Goal: Task Accomplishment & Management: Manage account settings

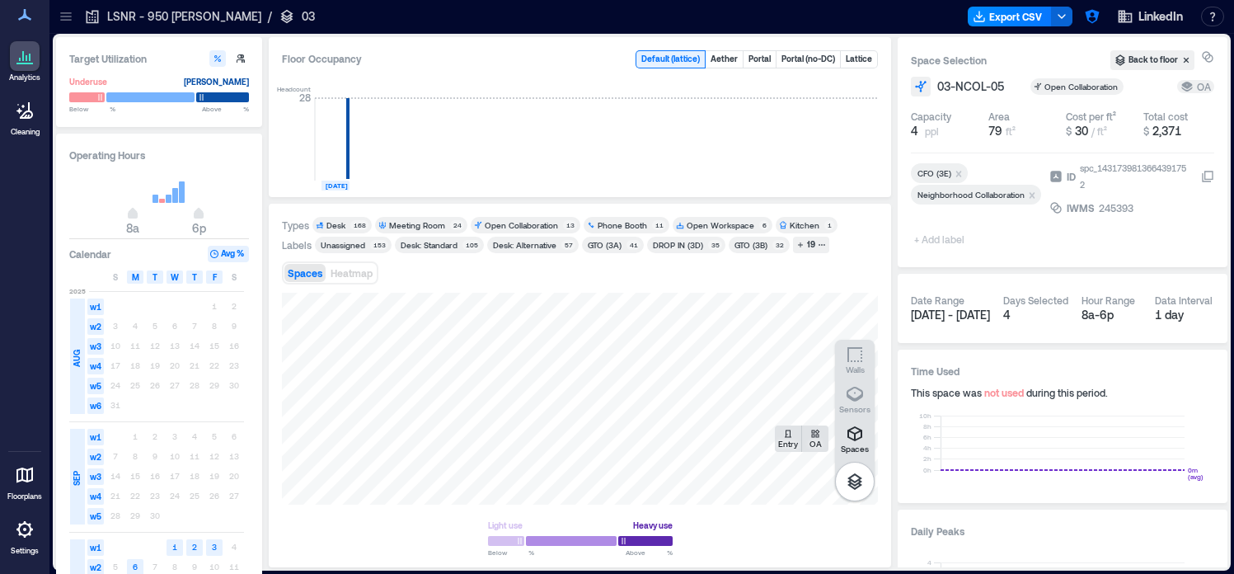
scroll to position [1170, 0]
click at [1093, 21] on icon "button" at bounding box center [1092, 17] width 14 height 14
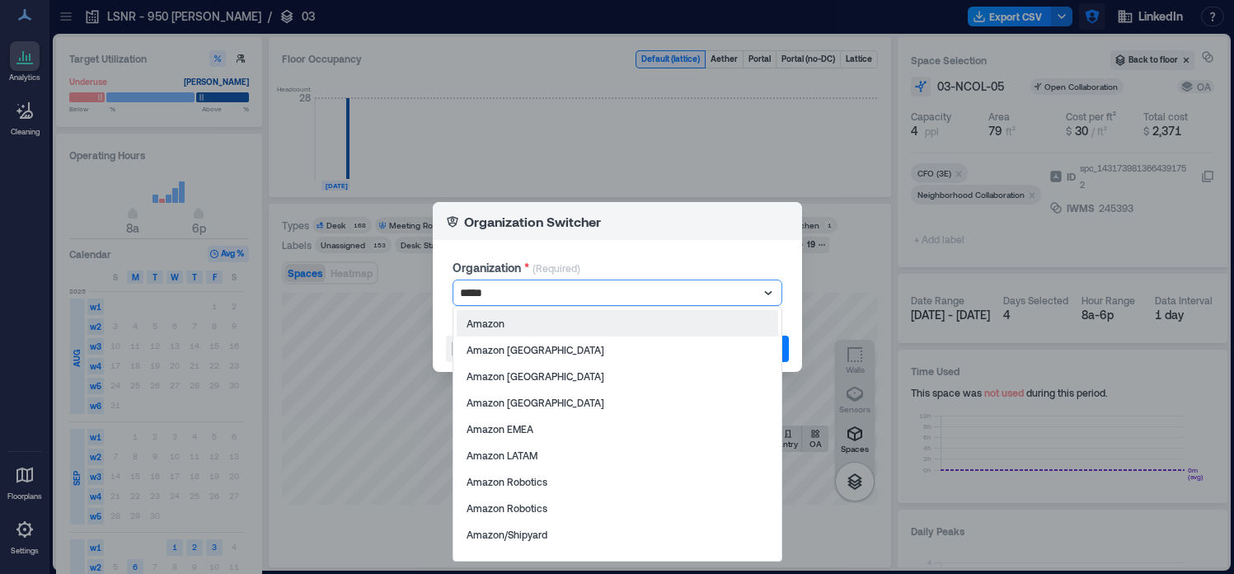
type input "******"
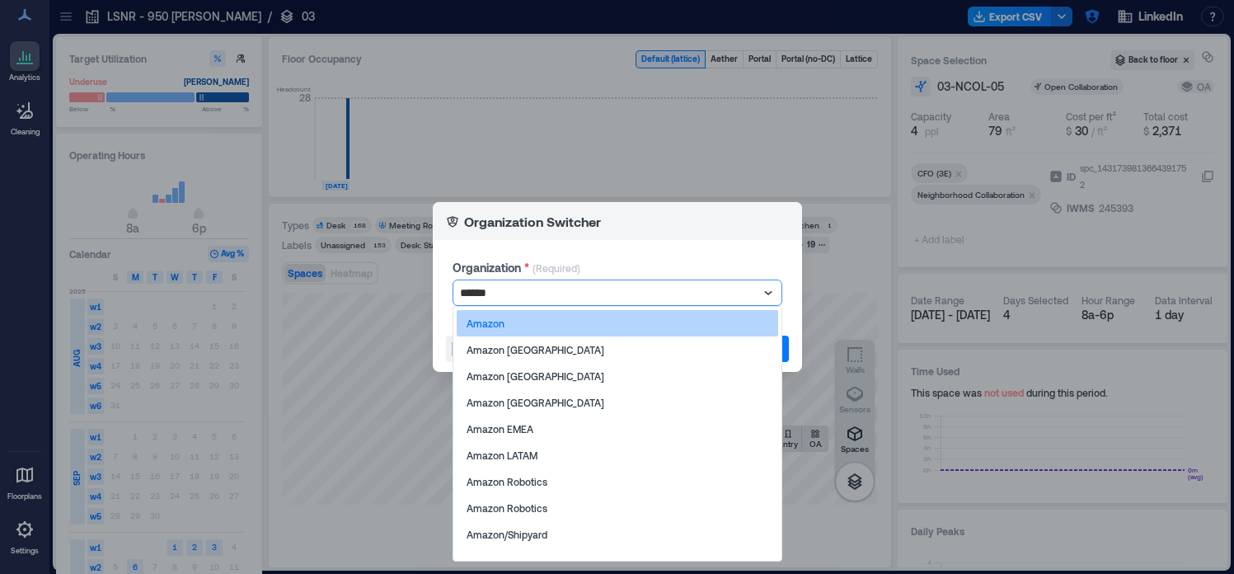
click at [482, 326] on p "Amazon" at bounding box center [486, 323] width 38 height 13
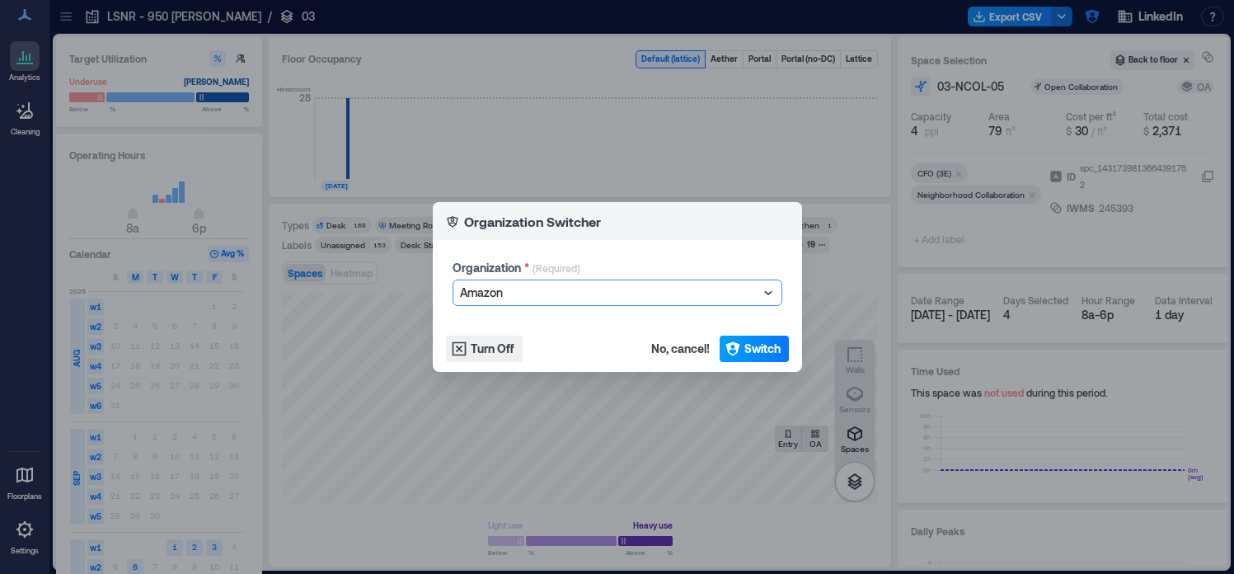
click at [747, 341] on span "Switch" at bounding box center [762, 348] width 36 height 16
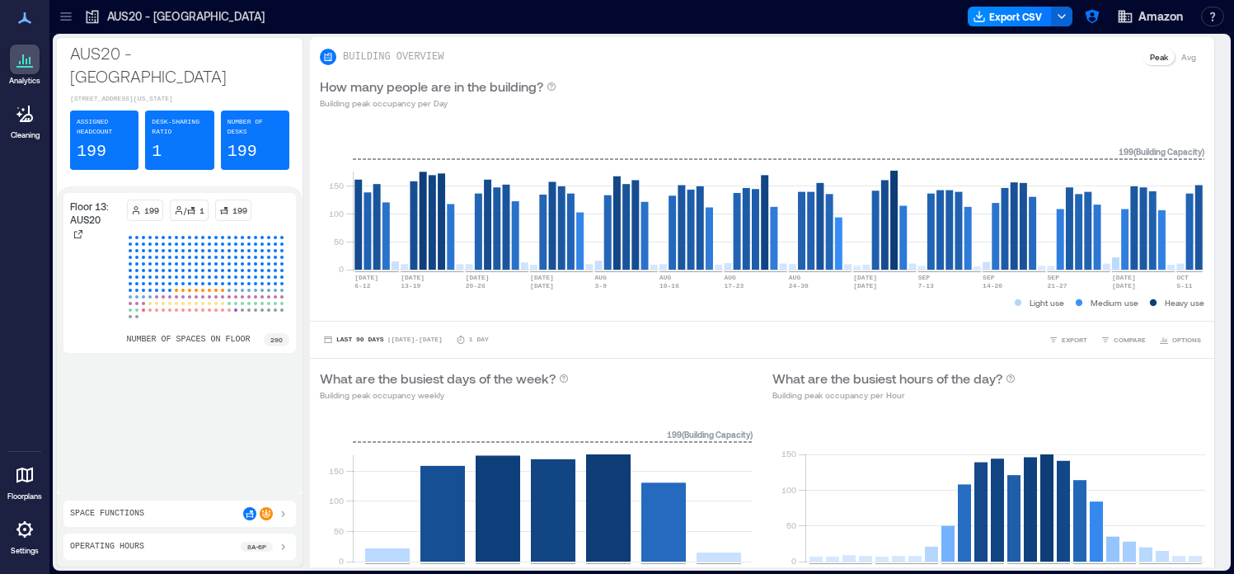
click at [63, 18] on icon at bounding box center [66, 16] width 16 height 16
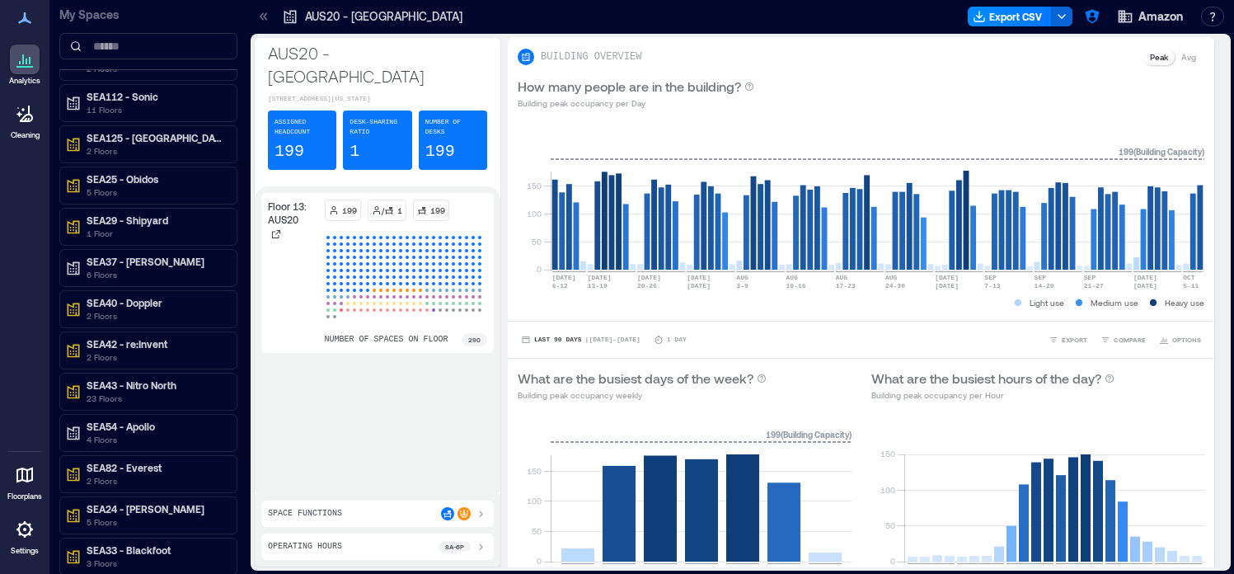
scroll to position [319, 0]
click at [170, 434] on p "4 Floors" at bounding box center [156, 437] width 138 height 13
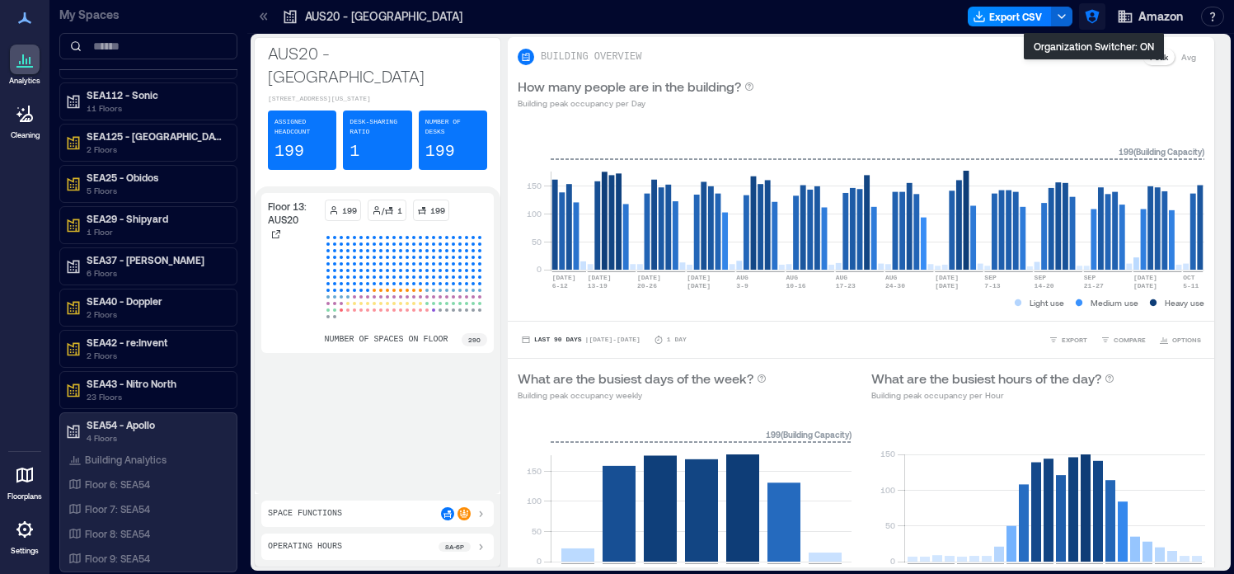
click at [1094, 17] on icon "button" at bounding box center [1092, 16] width 16 height 16
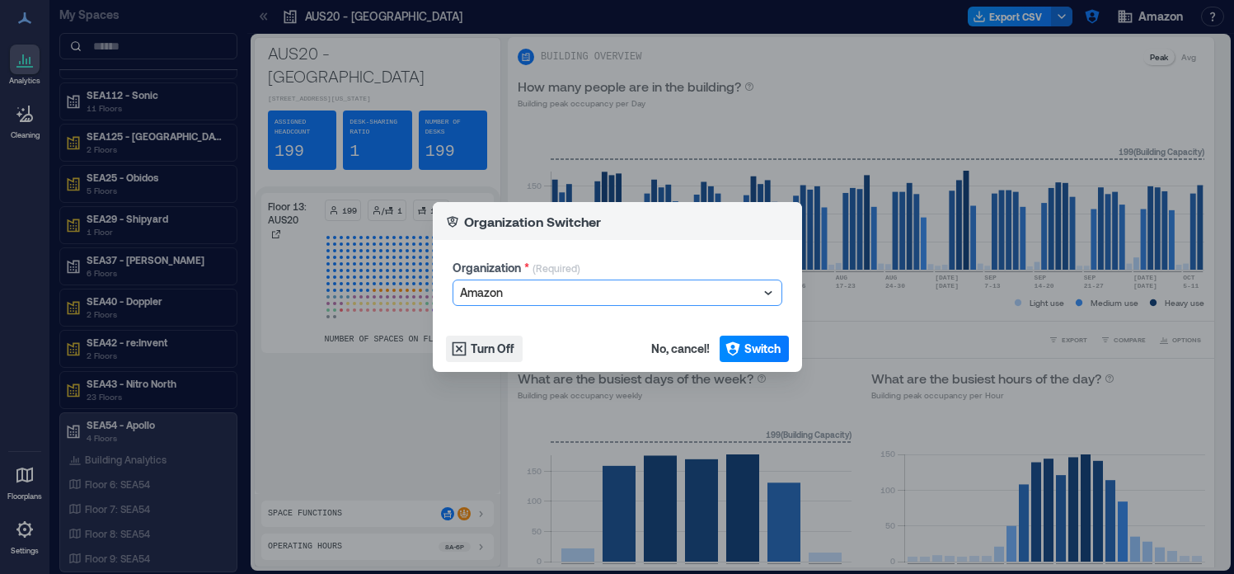
click at [613, 286] on div at bounding box center [609, 293] width 298 height 20
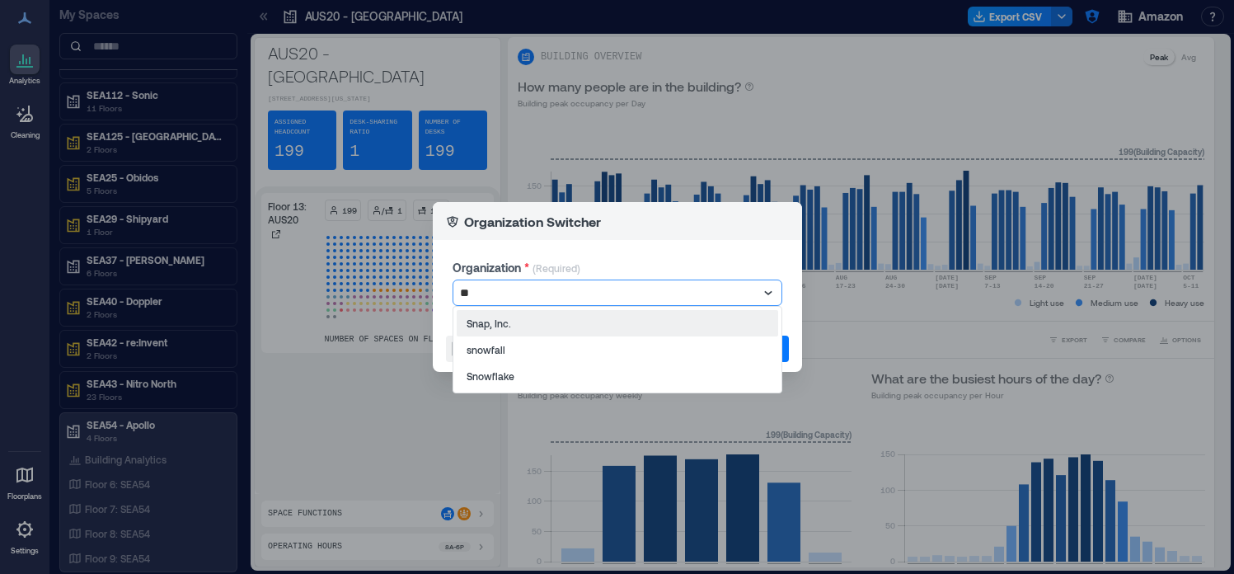
scroll to position [0, 0]
type input "****"
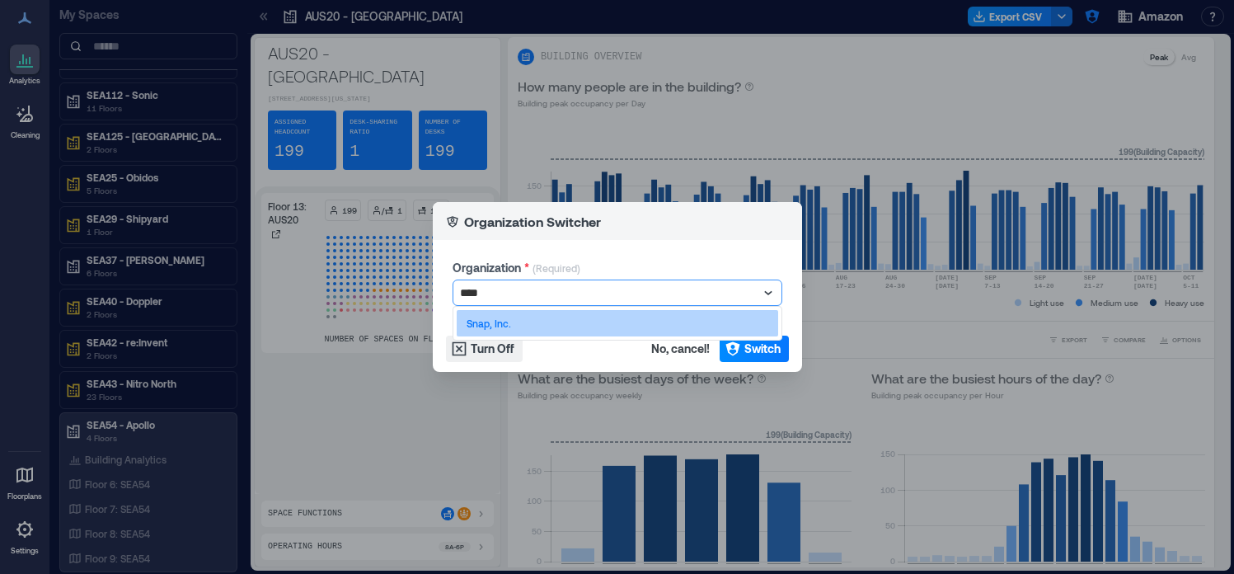
click at [589, 322] on div "Snap, Inc." at bounding box center [617, 323] width 321 height 26
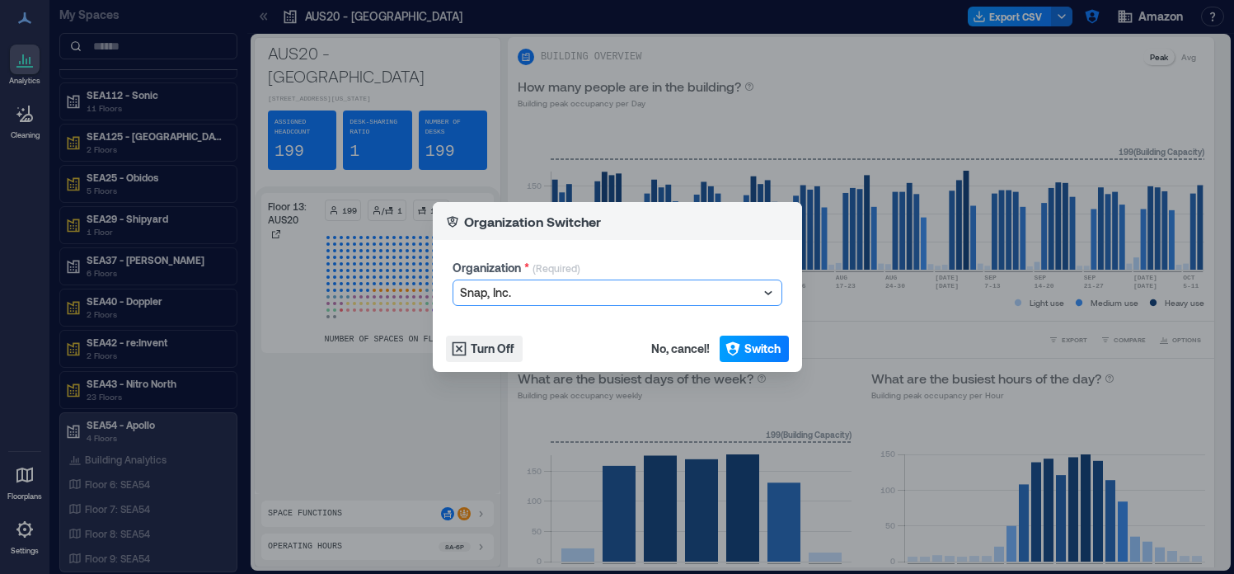
click at [765, 359] on button "Switch" at bounding box center [754, 348] width 69 height 26
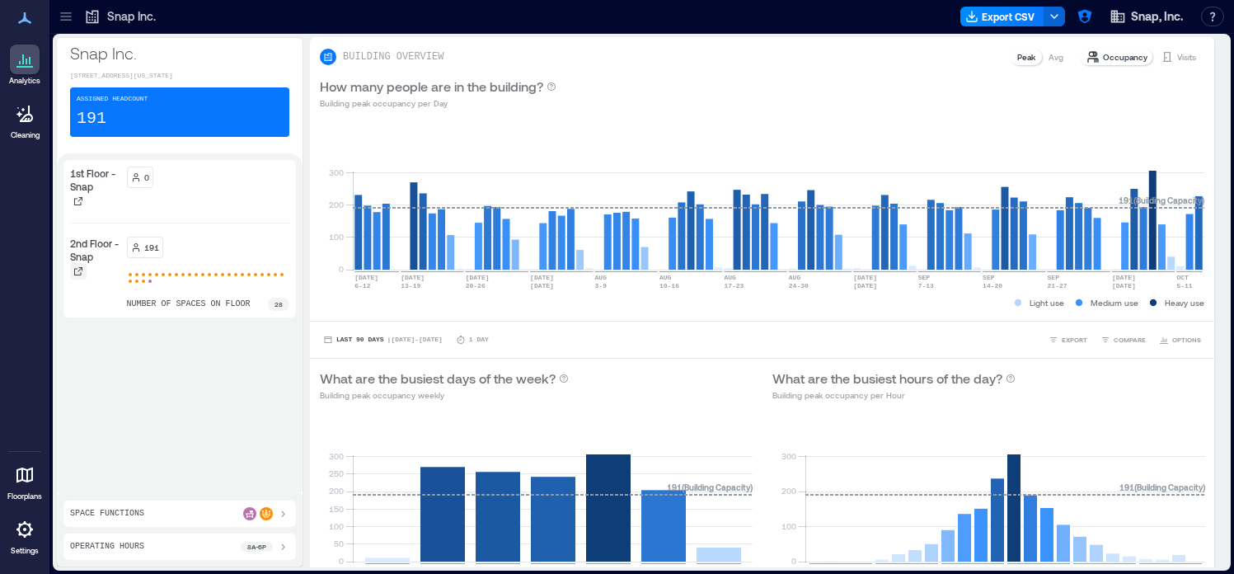
click at [73, 276] on icon at bounding box center [78, 271] width 10 height 10
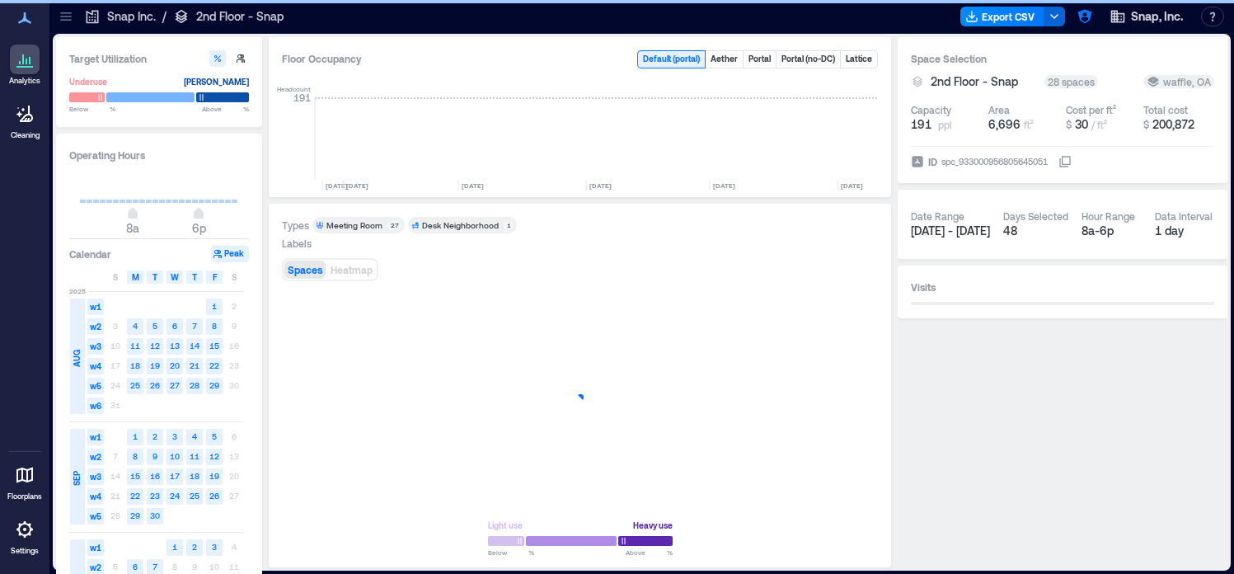
scroll to position [0, 495]
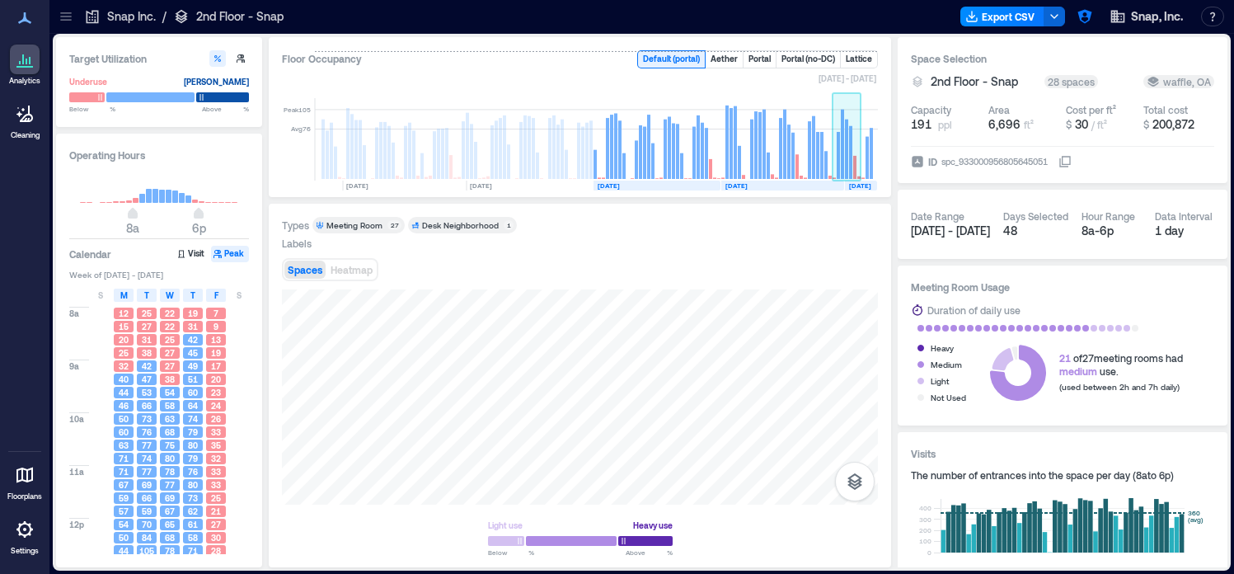
click at [838, 159] on rect at bounding box center [838, 155] width 3 height 47
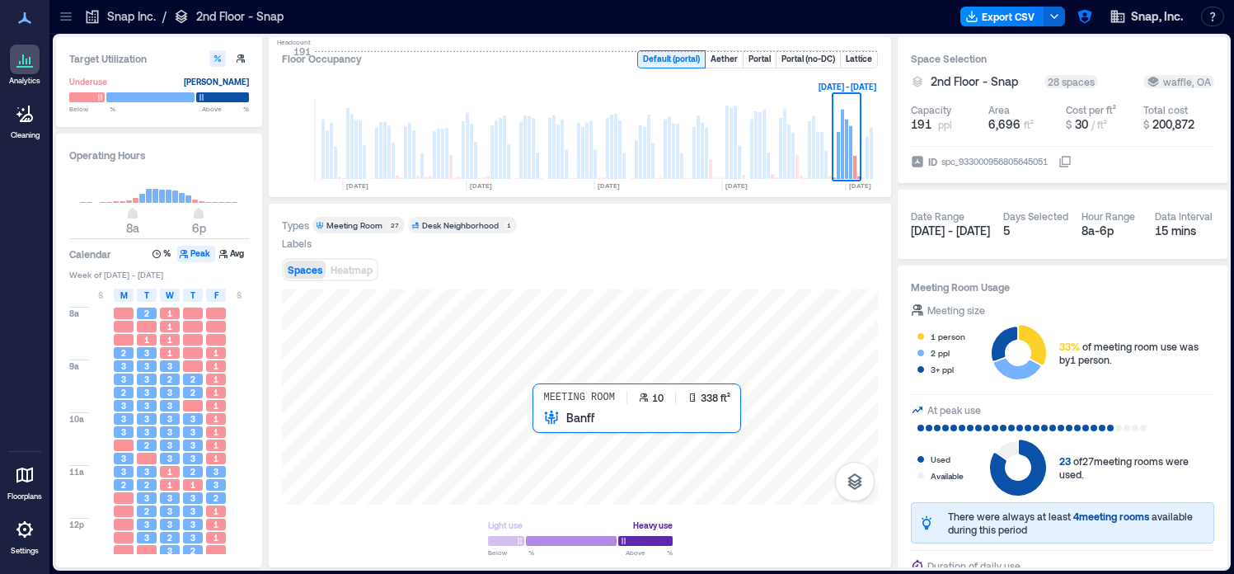
click at [538, 426] on div at bounding box center [580, 396] width 596 height 215
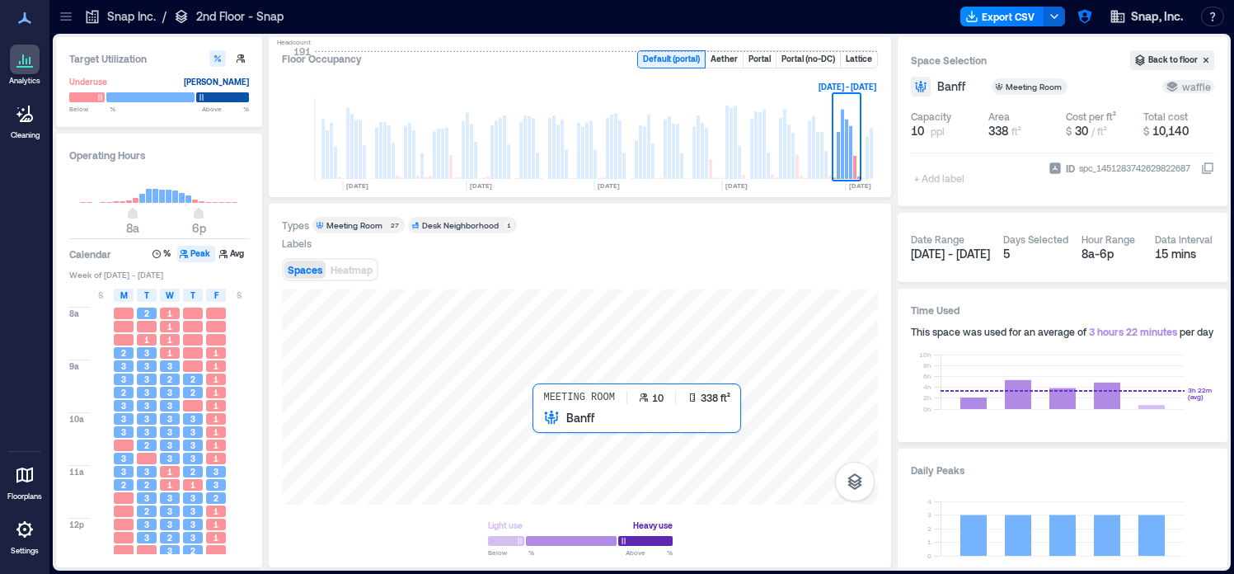
click at [539, 425] on div at bounding box center [580, 396] width 596 height 215
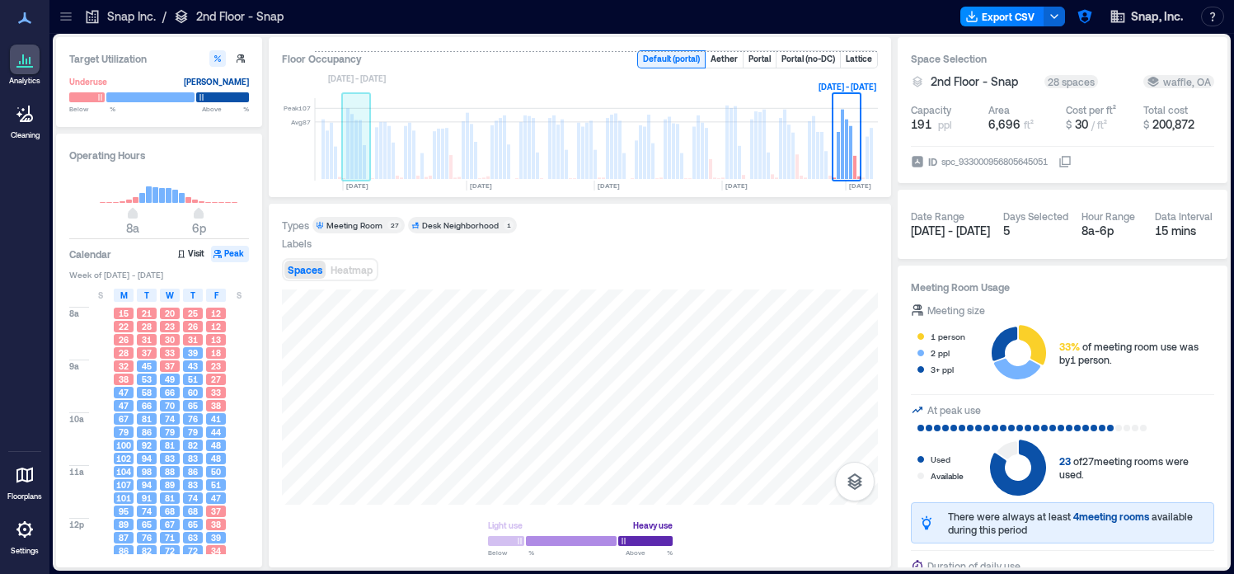
click at [352, 158] on rect at bounding box center [351, 146] width 3 height 65
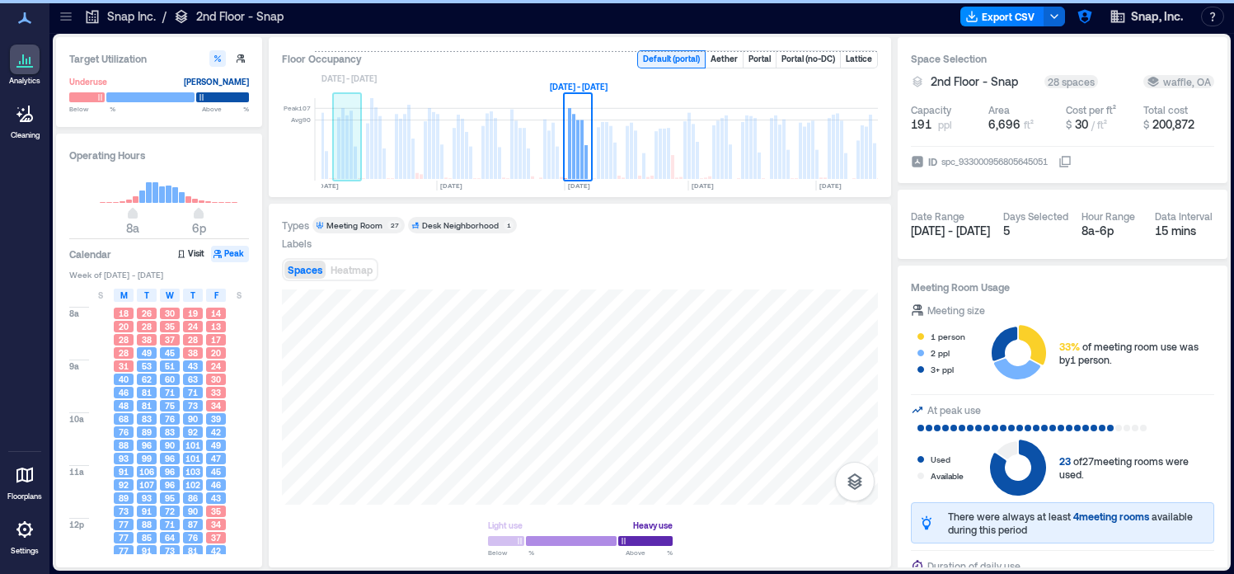
scroll to position [0, 251]
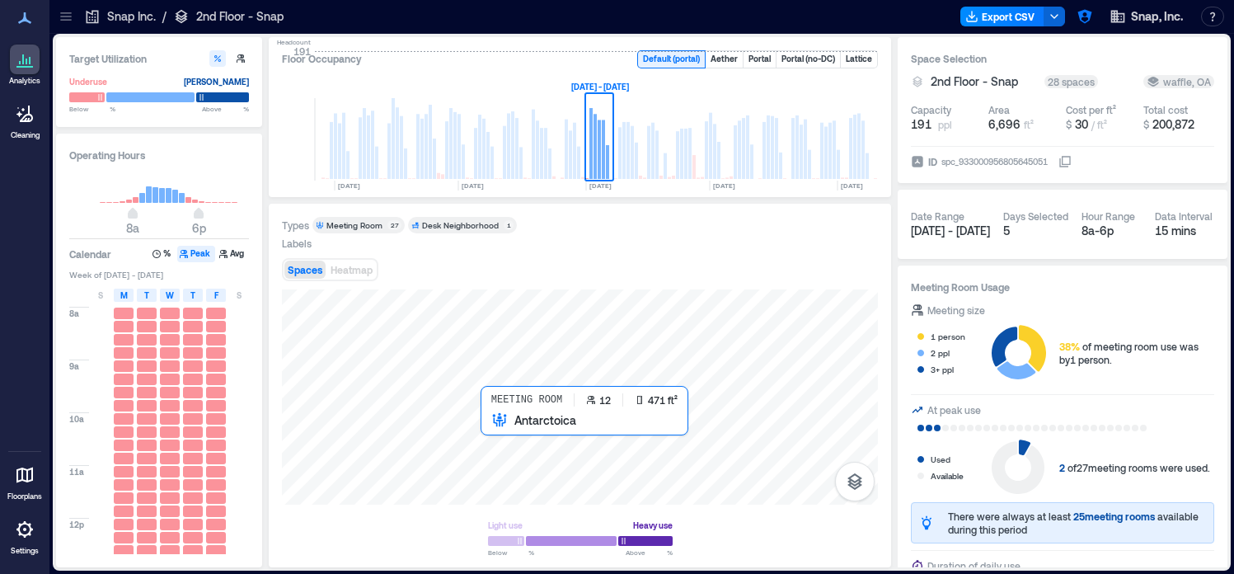
click at [496, 432] on div at bounding box center [580, 396] width 596 height 215
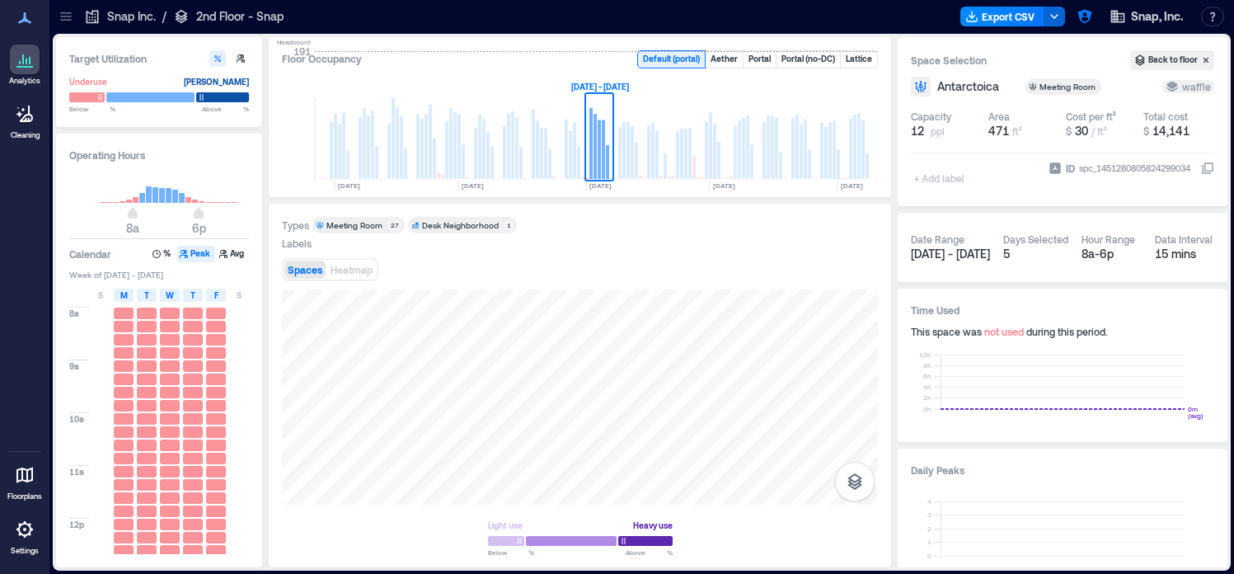
click at [70, 29] on div at bounding box center [66, 16] width 26 height 26
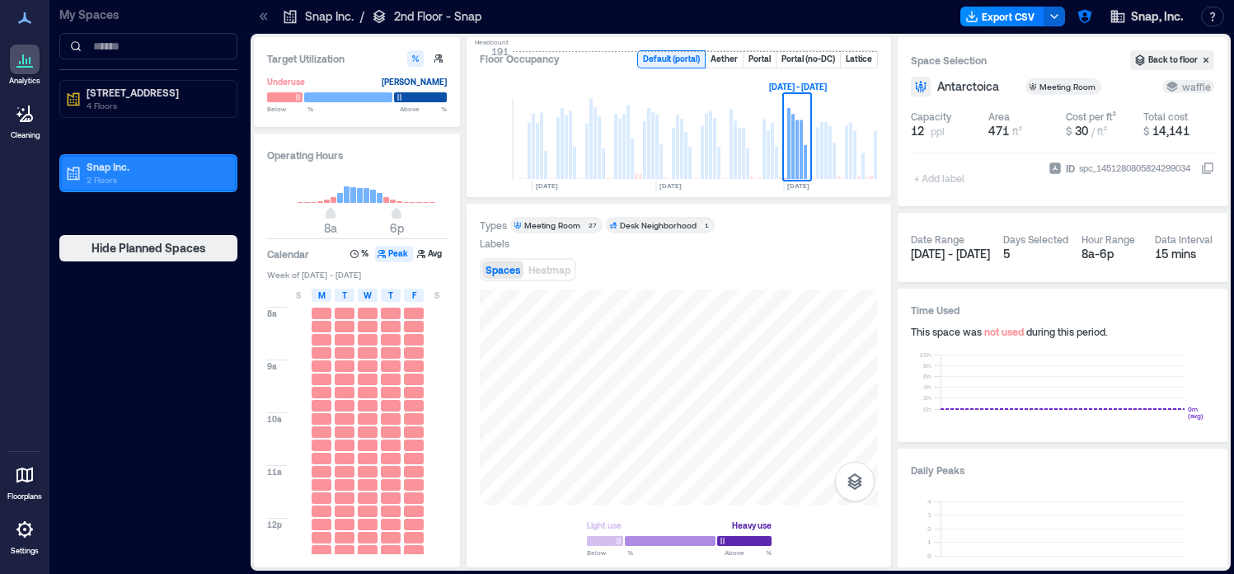
click at [151, 171] on p "Snap Inc." at bounding box center [156, 166] width 138 height 13
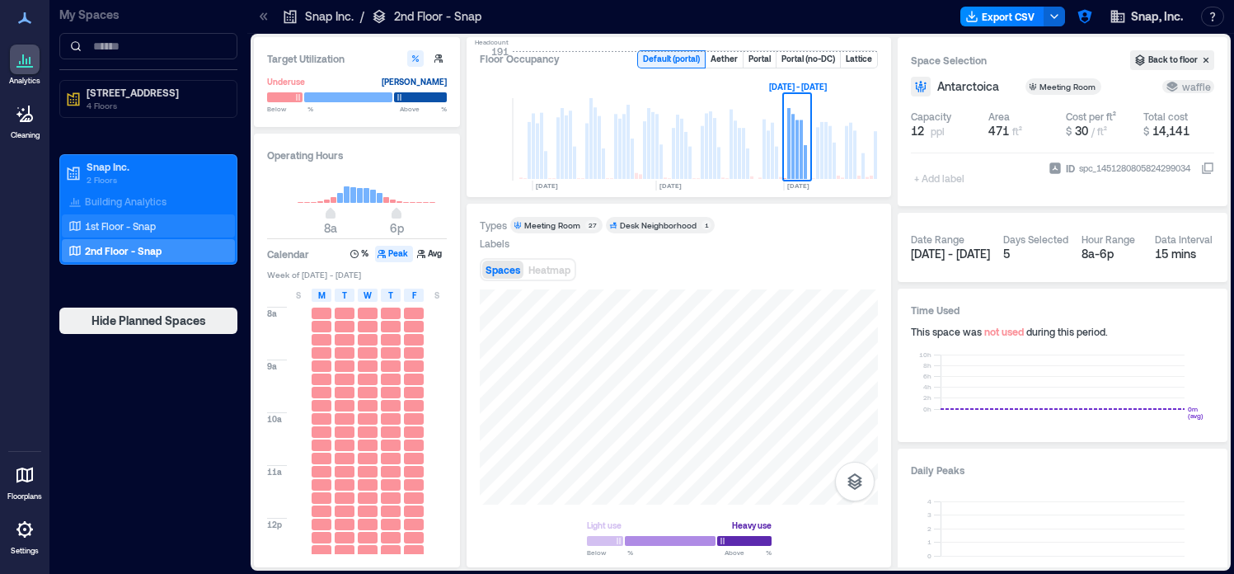
click at [144, 228] on p "1st Floor - Snap" at bounding box center [120, 225] width 71 height 13
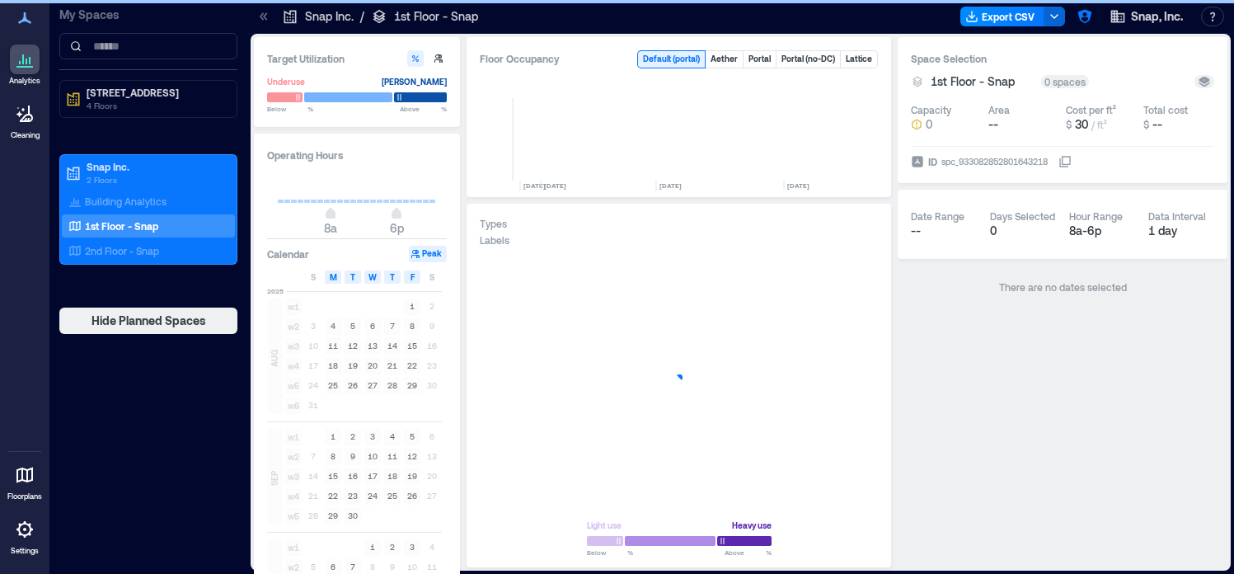
scroll to position [0, 692]
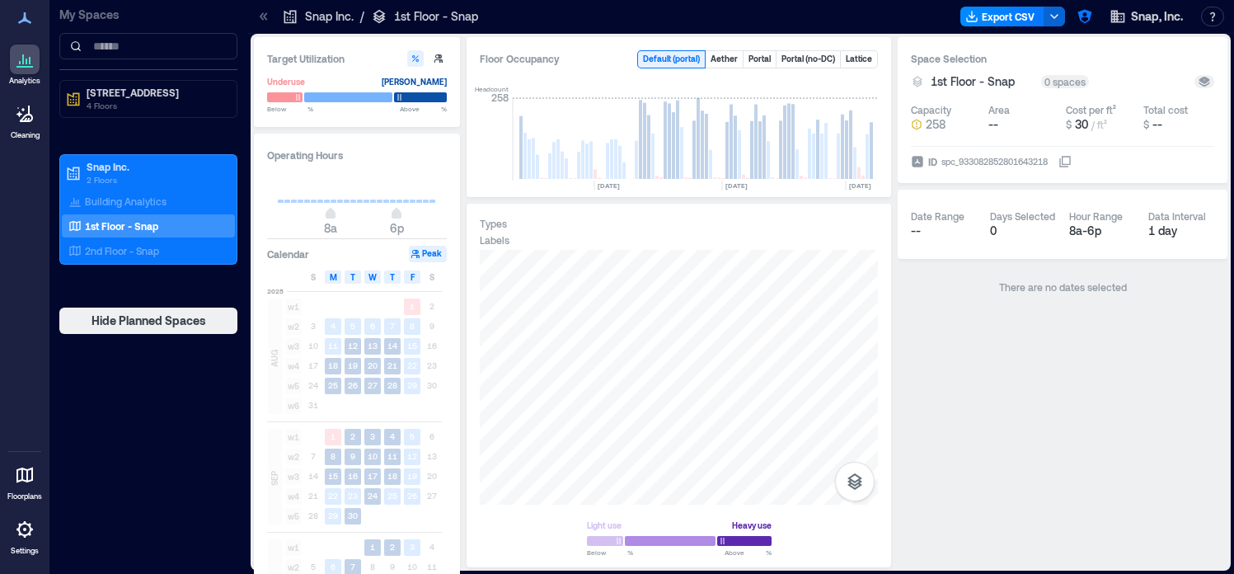
click at [265, 10] on icon at bounding box center [264, 16] width 16 height 16
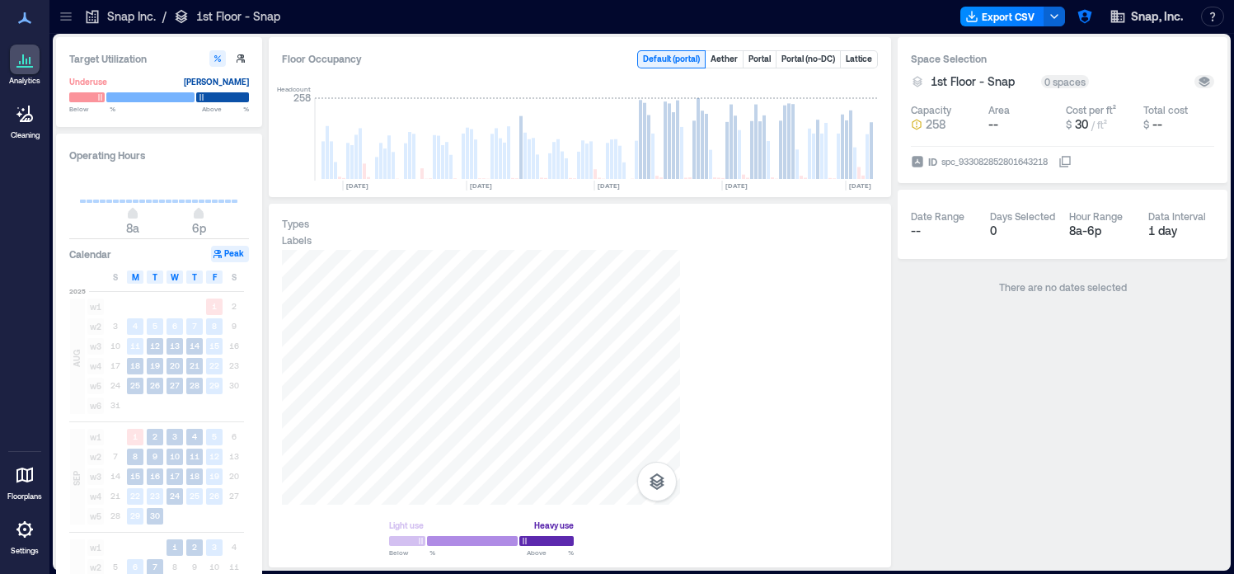
scroll to position [0, 495]
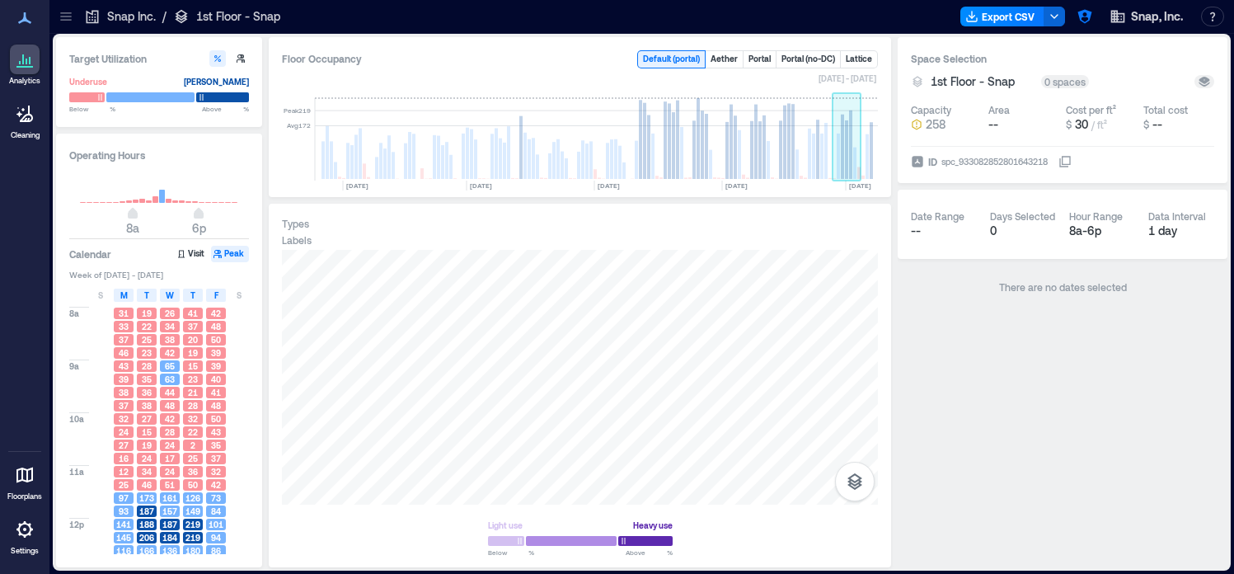
click at [853, 151] on rect at bounding box center [854, 163] width 3 height 31
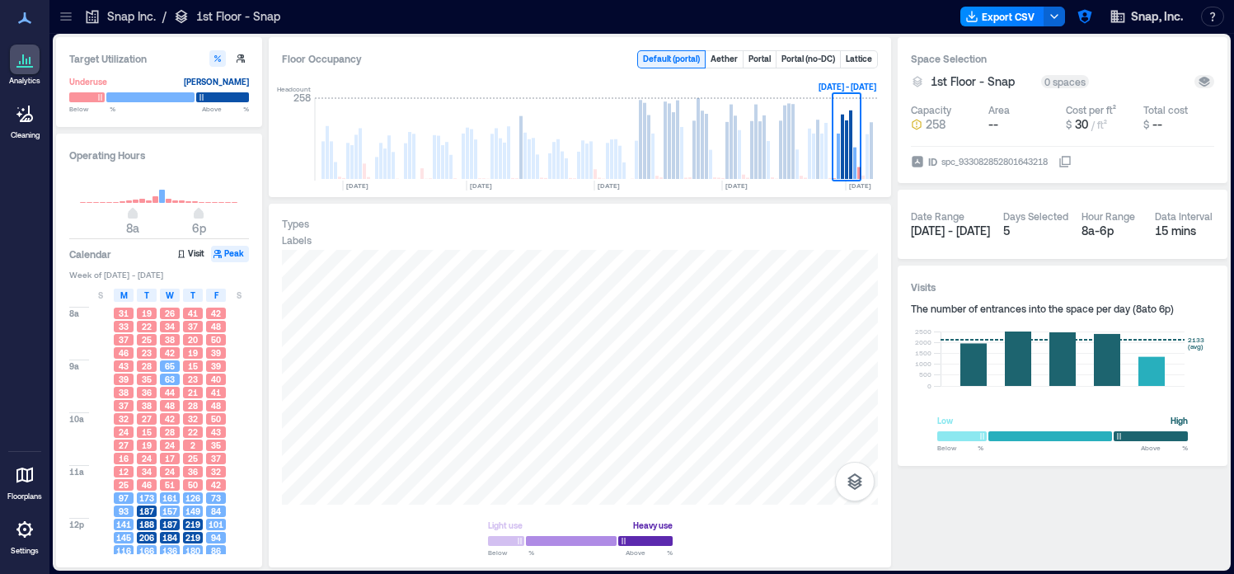
click at [68, 24] on icon at bounding box center [66, 16] width 16 height 16
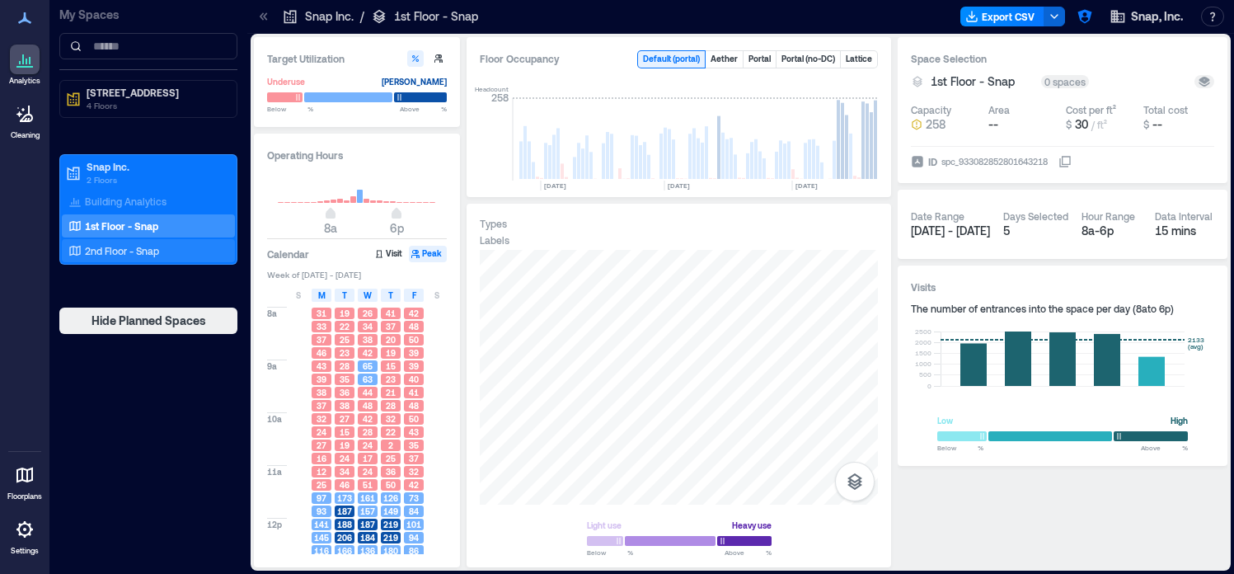
click at [104, 250] on p "2nd Floor - Snap" at bounding box center [122, 250] width 74 height 13
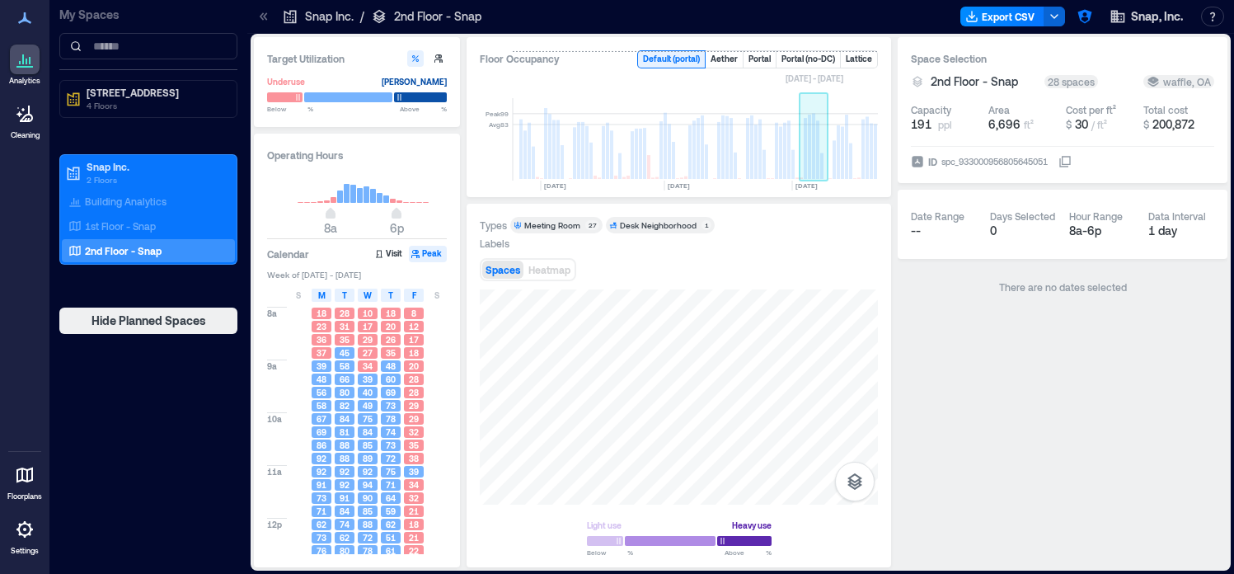
click at [807, 162] on rect at bounding box center [814, 139] width 29 height 82
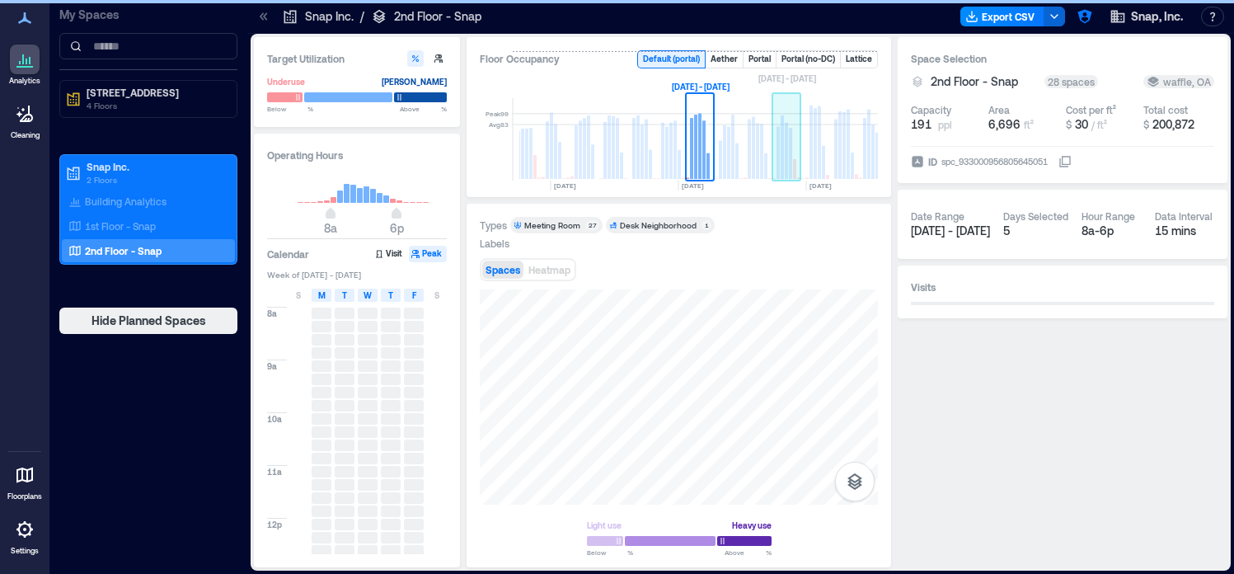
scroll to position [0, 610]
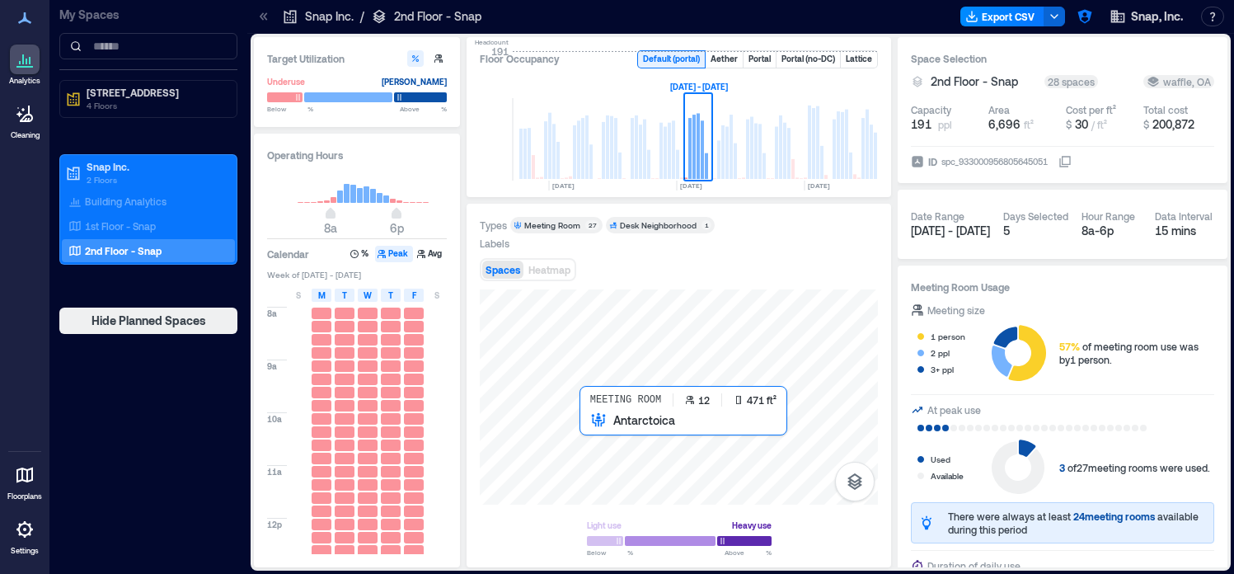
click at [594, 432] on div at bounding box center [679, 396] width 398 height 215
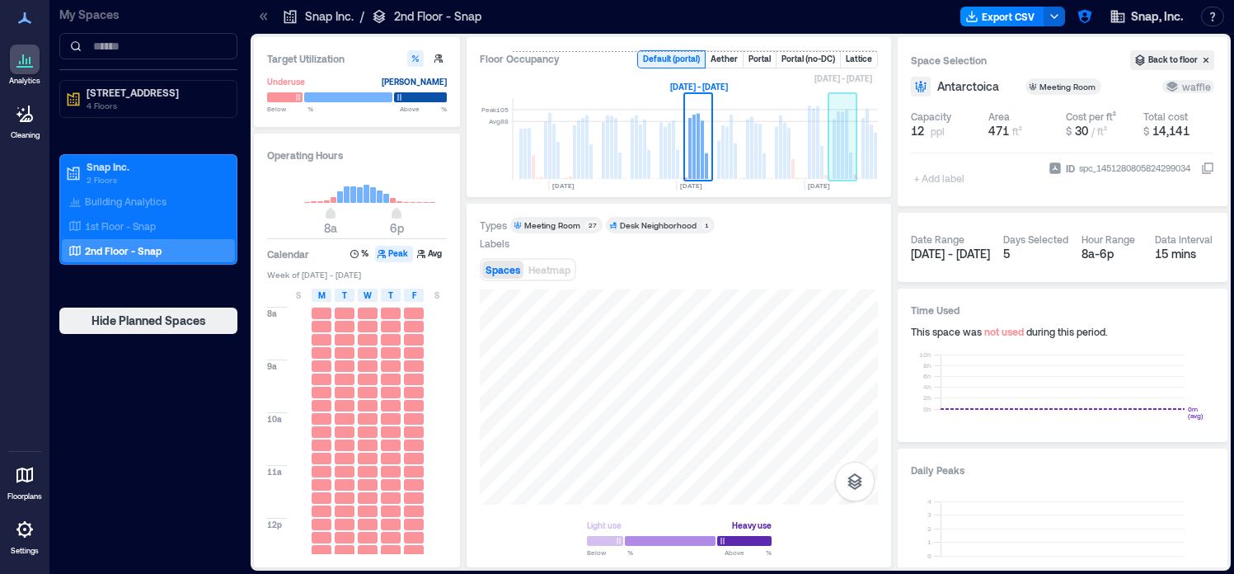
click at [839, 148] on rect at bounding box center [838, 145] width 3 height 68
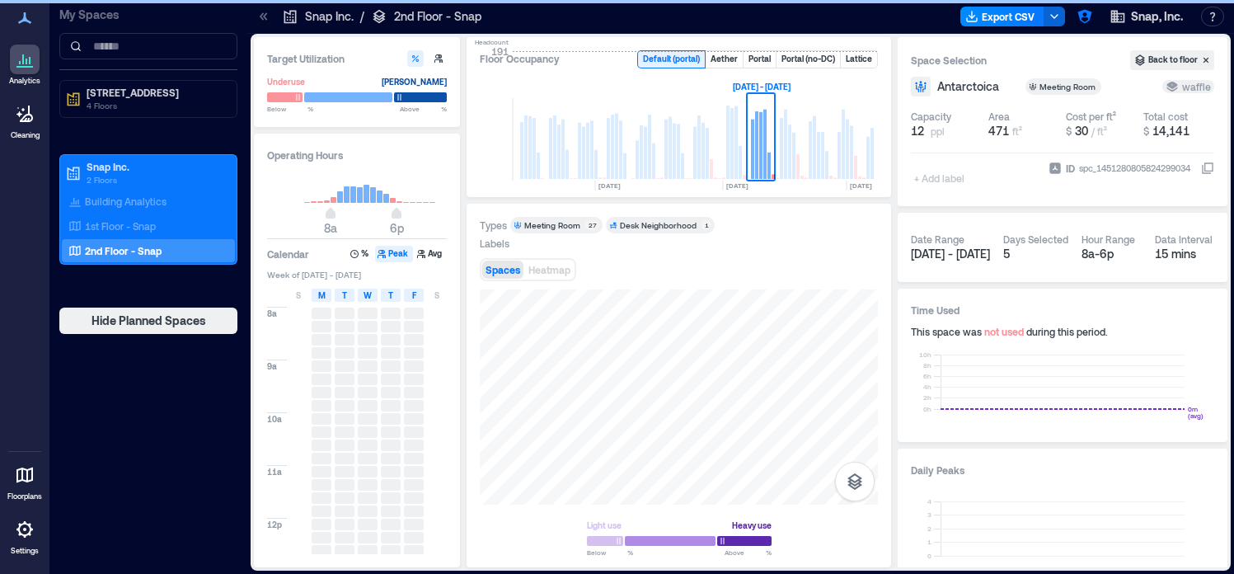
scroll to position [0, 692]
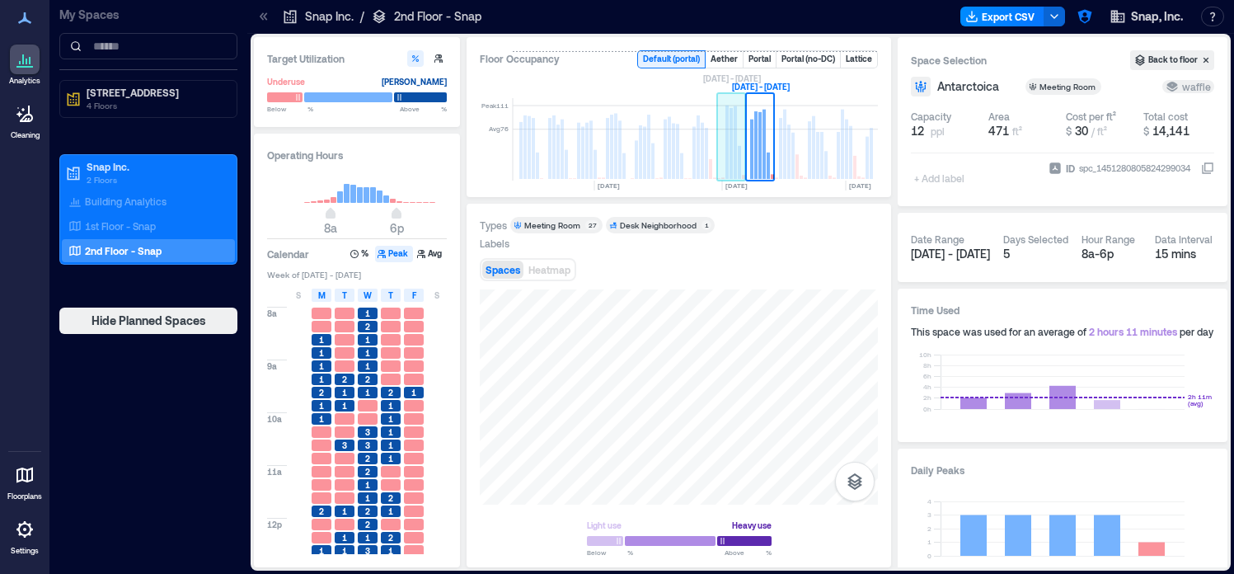
click at [730, 160] on rect at bounding box center [730, 143] width 3 height 71
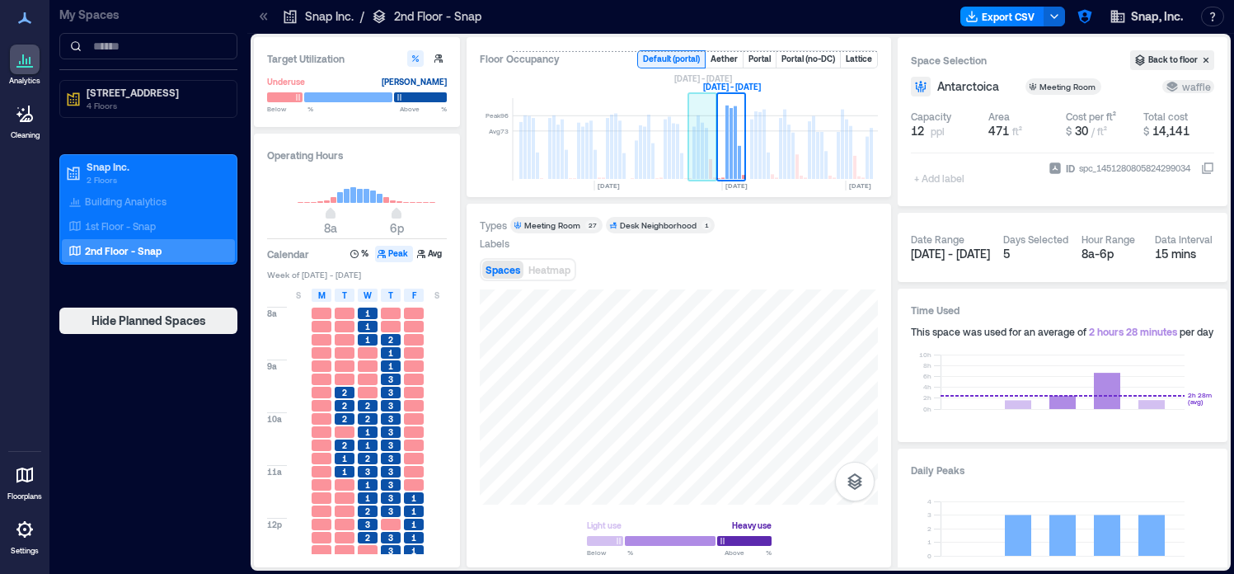
click at [694, 144] on rect at bounding box center [693, 153] width 3 height 52
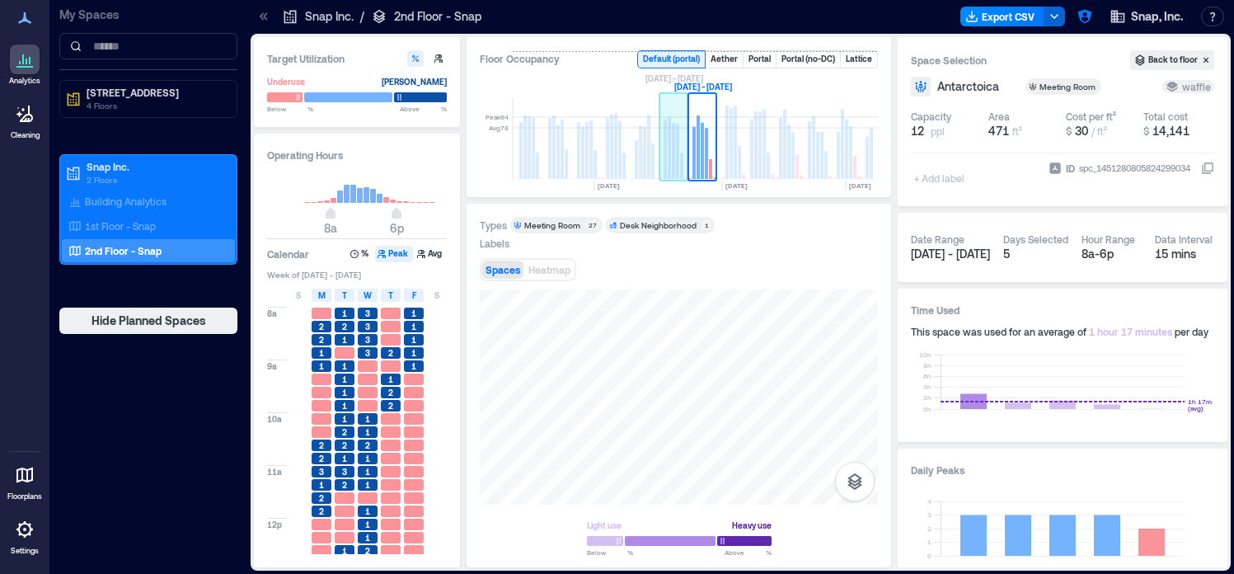
click at [673, 142] on rect at bounding box center [673, 151] width 3 height 55
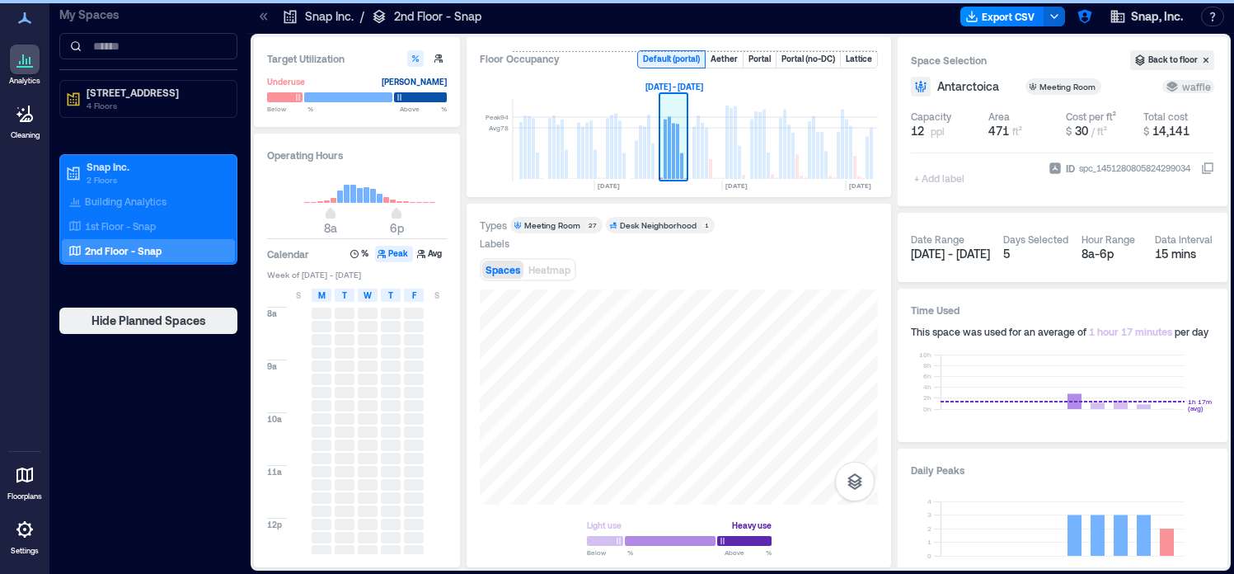
scroll to position [0, 668]
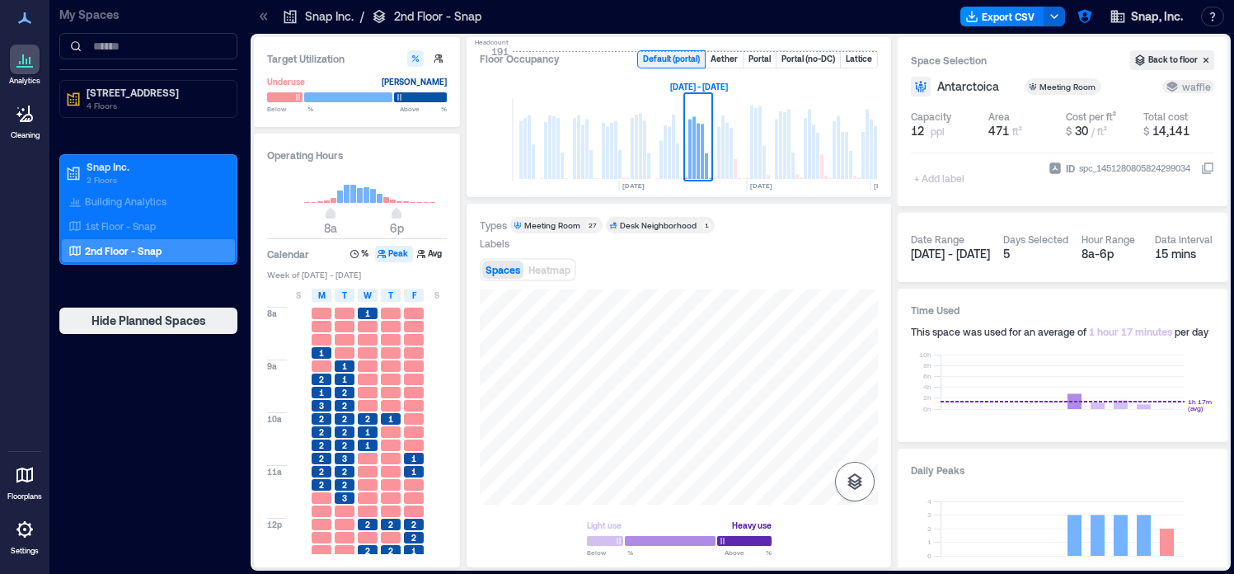
click at [845, 481] on icon "button" at bounding box center [855, 481] width 20 height 20
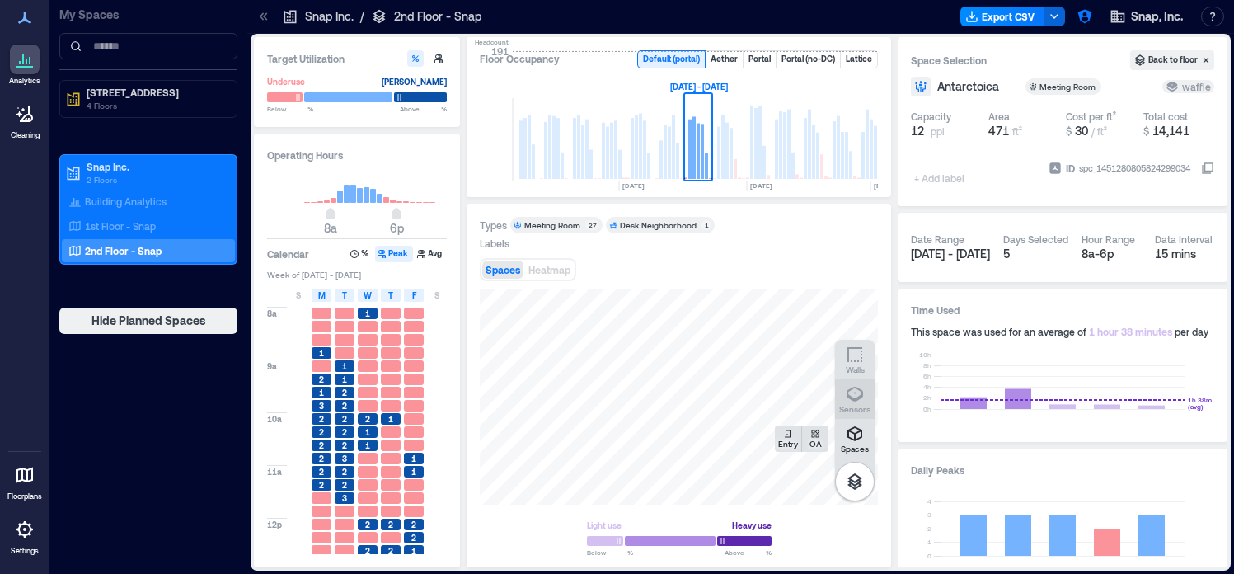
click at [863, 406] on p "Sensors" at bounding box center [854, 409] width 31 height 10
click at [753, 417] on div "B2EWJ083" at bounding box center [679, 396] width 398 height 215
click at [924, 308] on span "Details" at bounding box center [930, 306] width 37 height 16
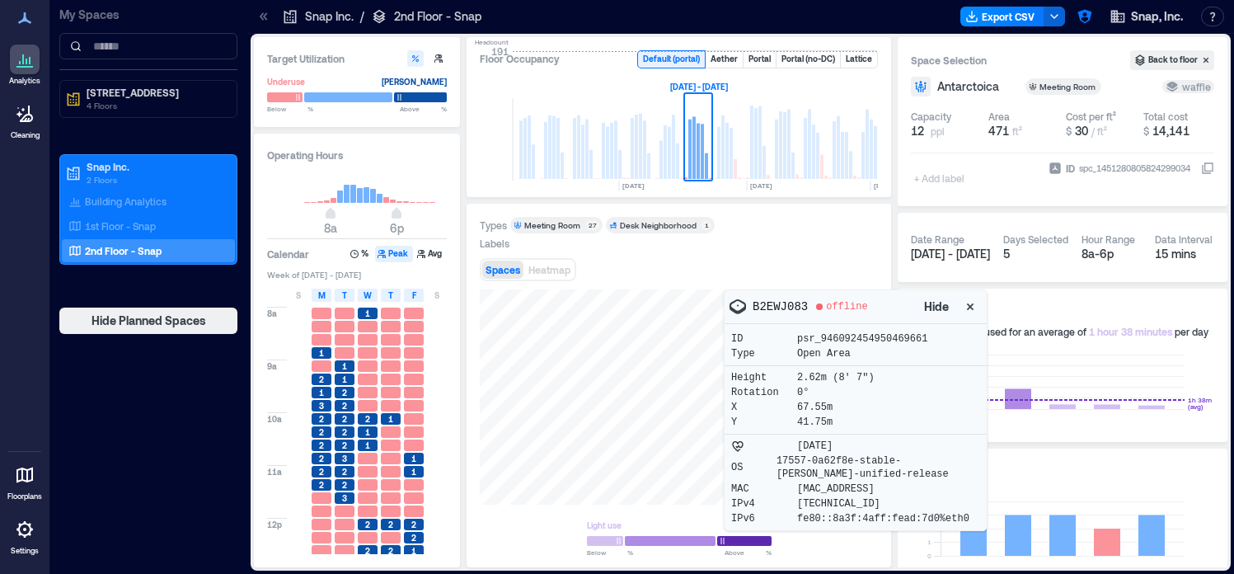
click at [971, 306] on icon "button" at bounding box center [970, 306] width 7 height 7
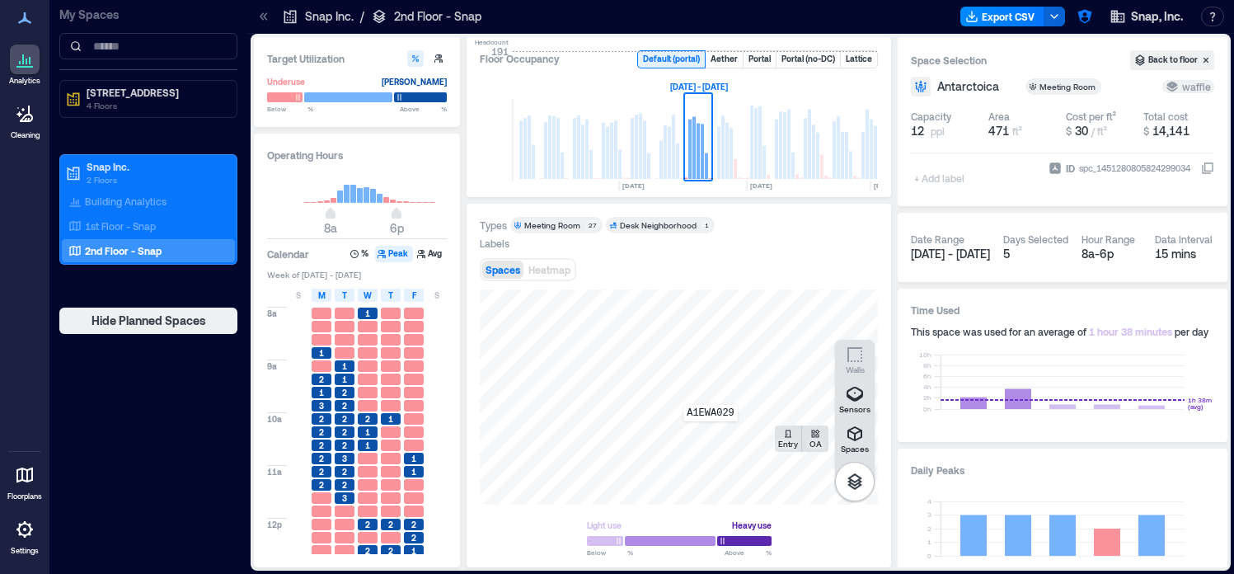
click at [711, 433] on div "A1EWA029" at bounding box center [679, 396] width 398 height 215
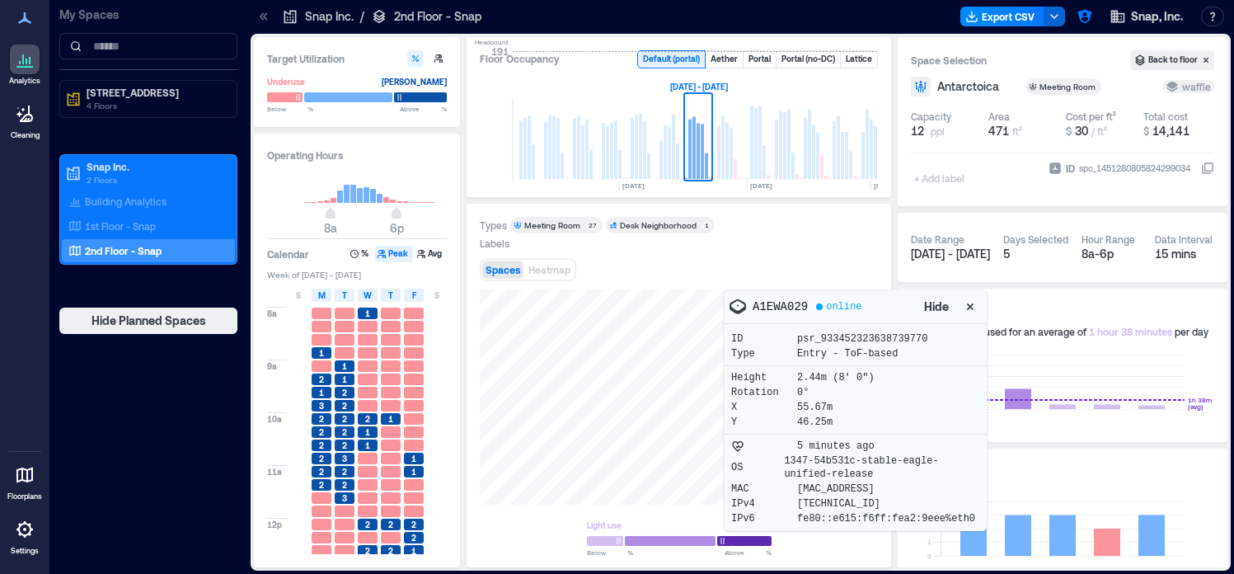
click at [972, 305] on icon "button" at bounding box center [970, 306] width 7 height 7
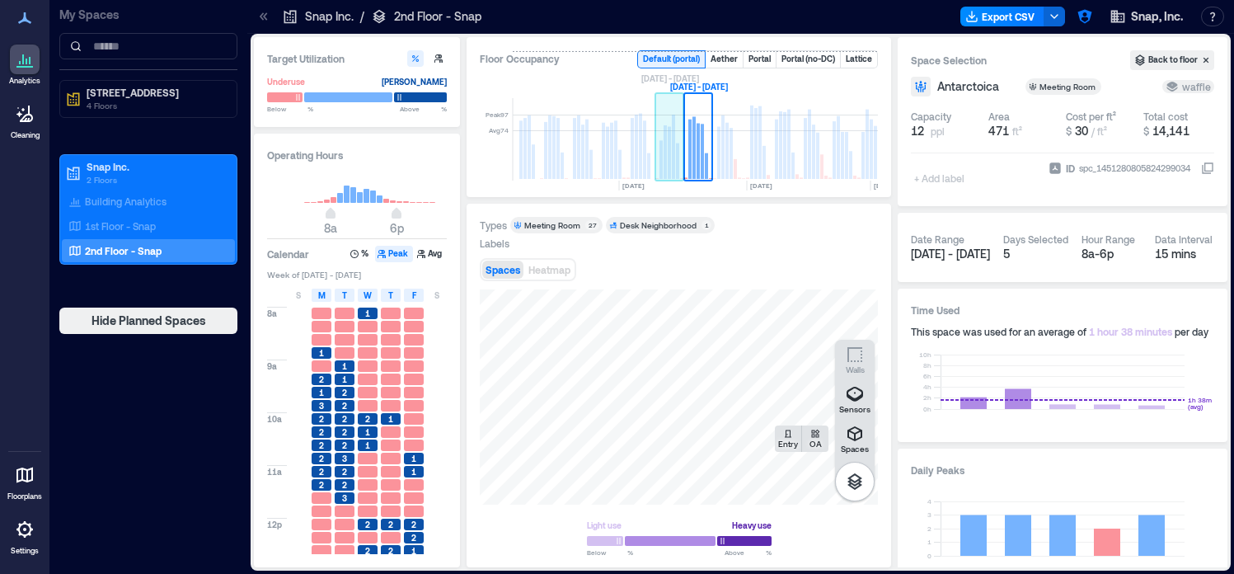
click at [674, 154] on rect at bounding box center [673, 147] width 3 height 64
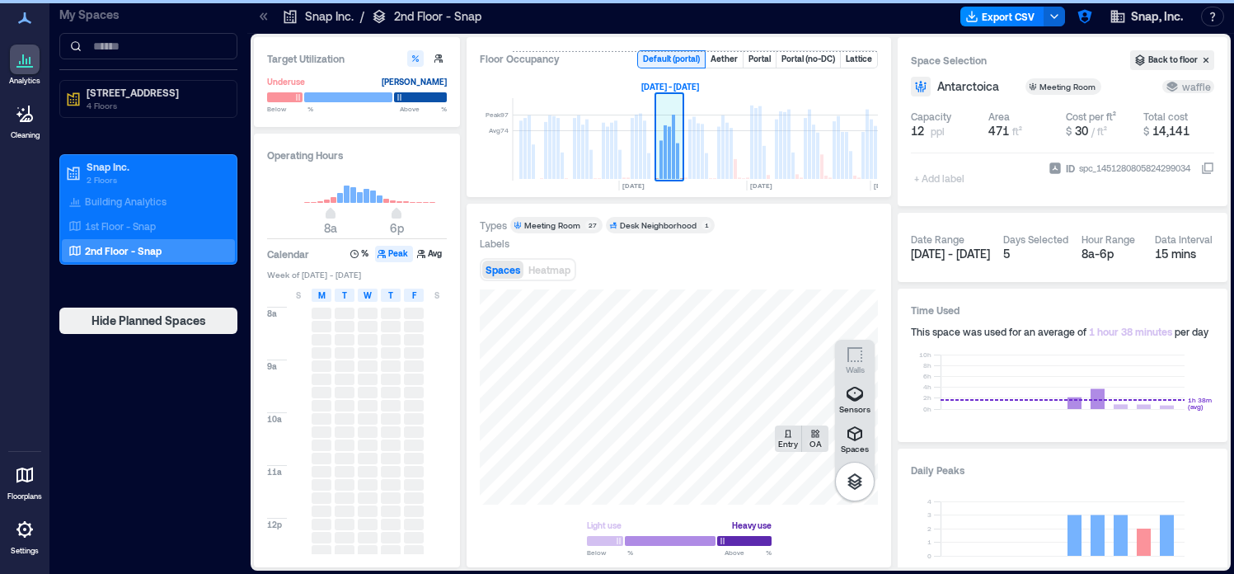
scroll to position [0, 639]
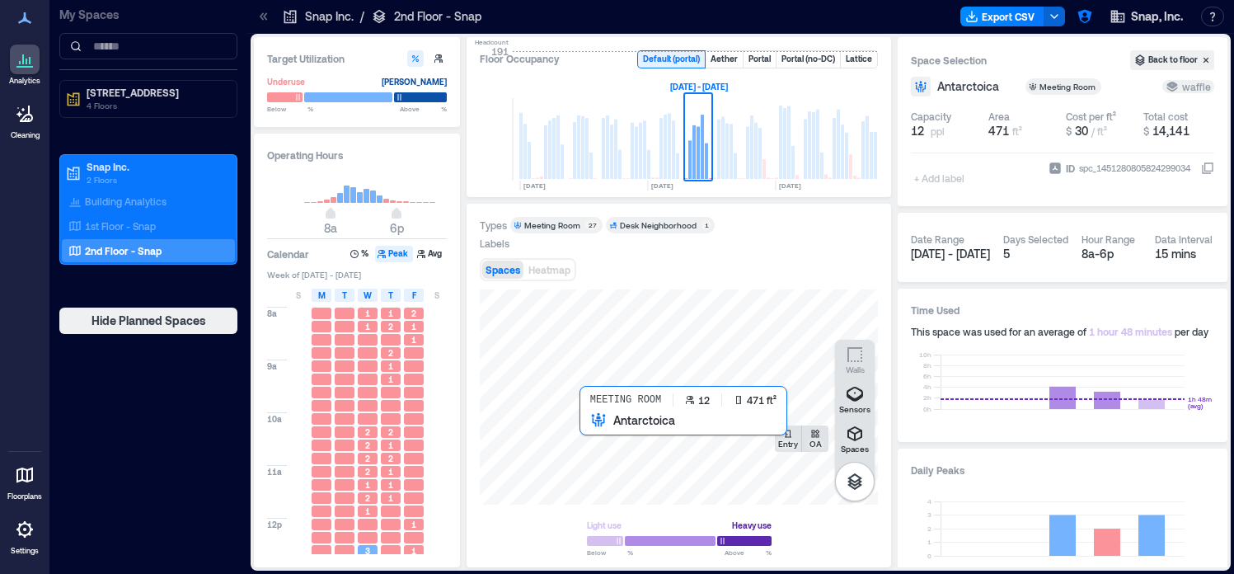
click at [593, 429] on div at bounding box center [679, 396] width 398 height 215
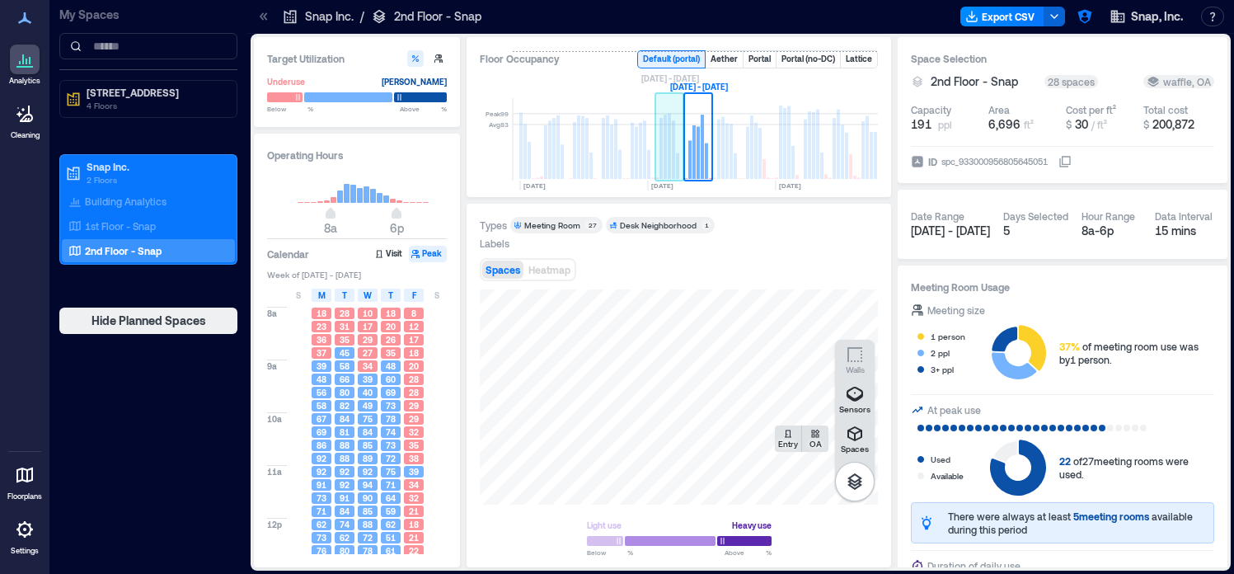
click at [657, 150] on rect at bounding box center [669, 139] width 29 height 82
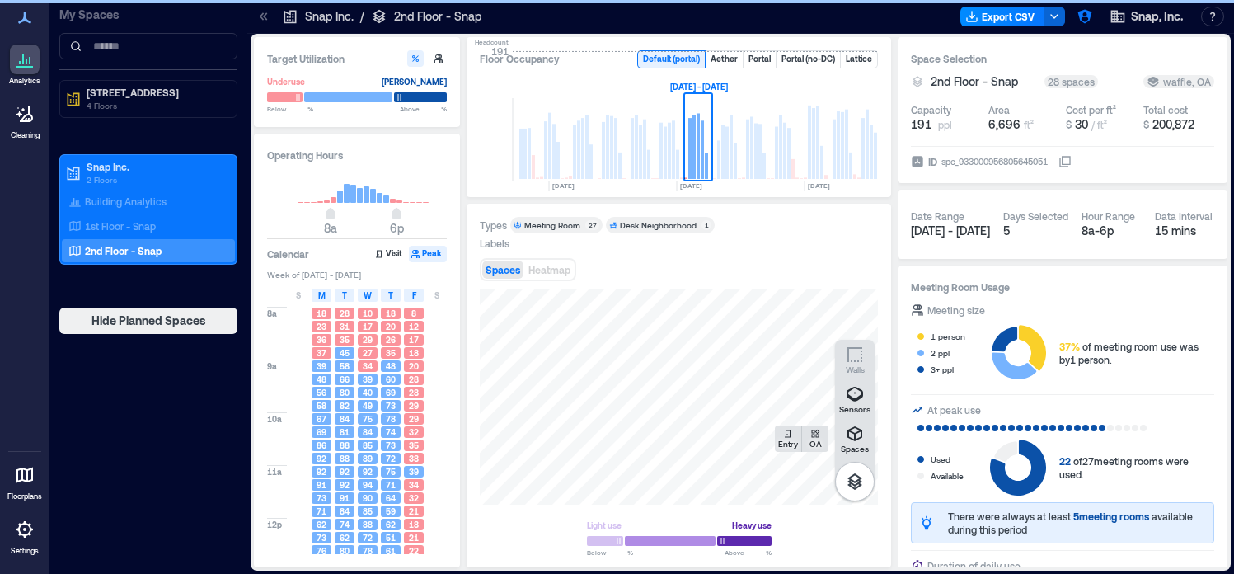
scroll to position [0, 610]
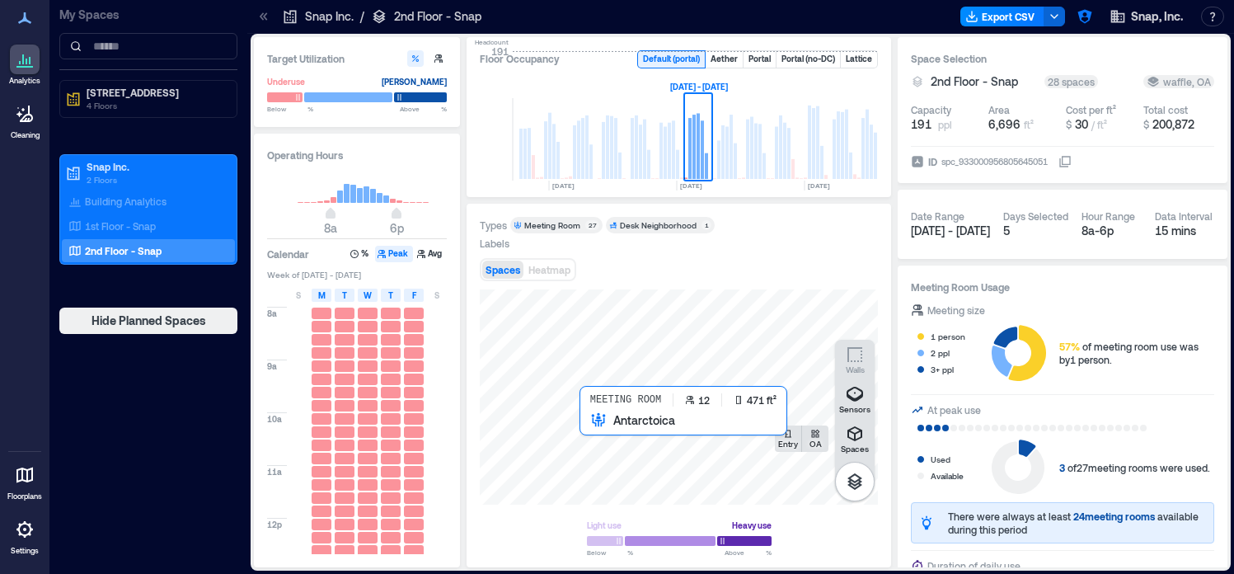
click at [585, 427] on div at bounding box center [679, 396] width 398 height 215
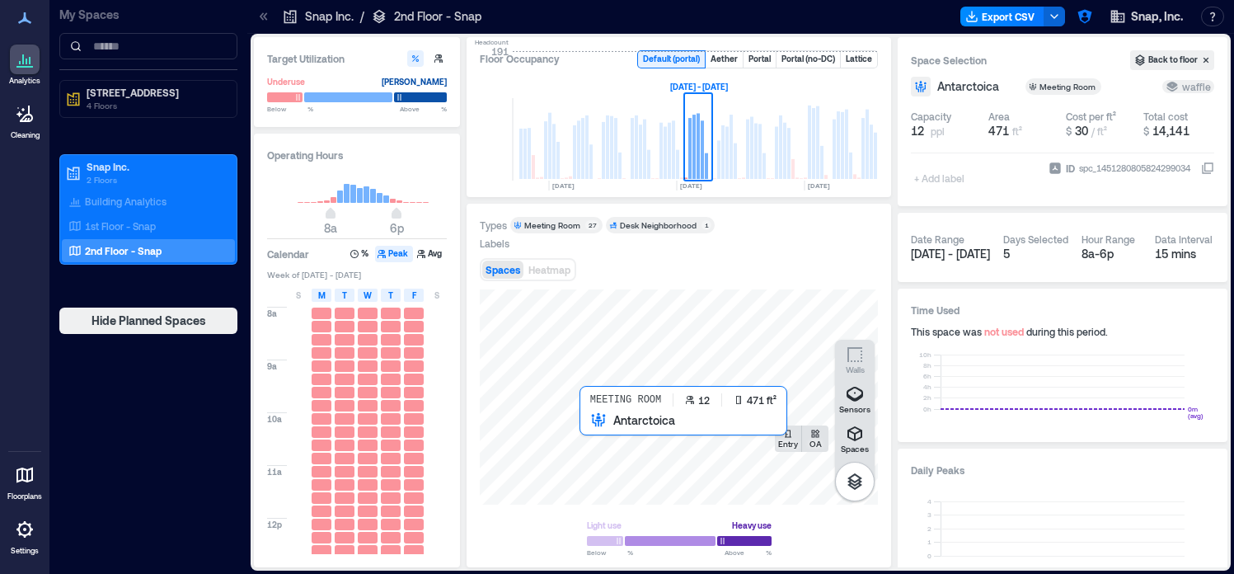
click at [597, 430] on div at bounding box center [679, 396] width 398 height 215
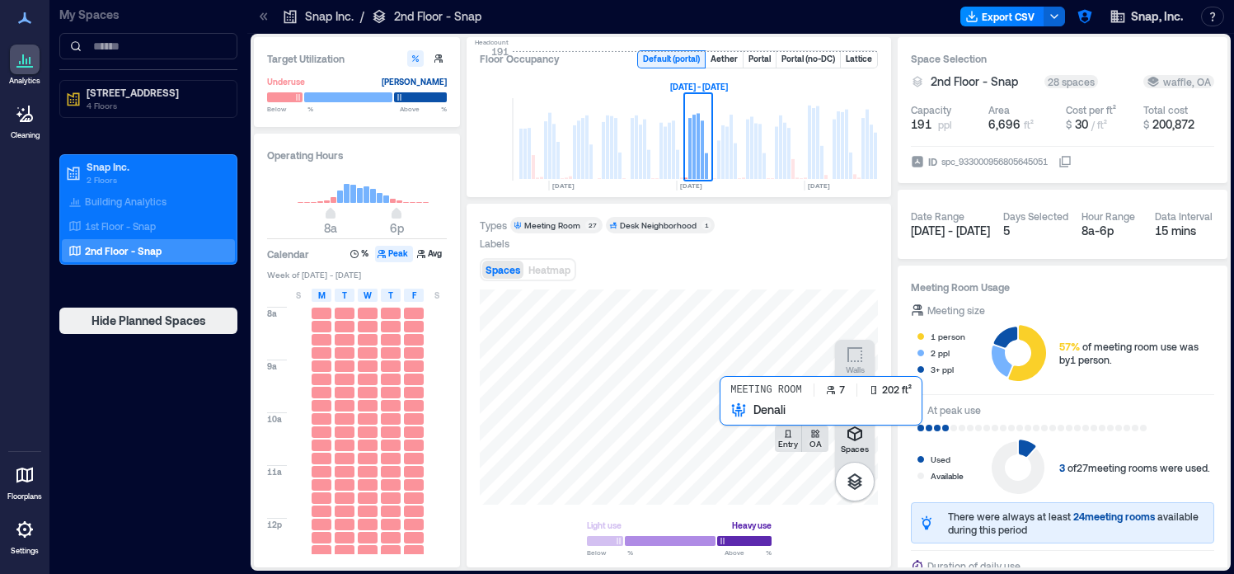
click at [732, 415] on div at bounding box center [679, 396] width 398 height 215
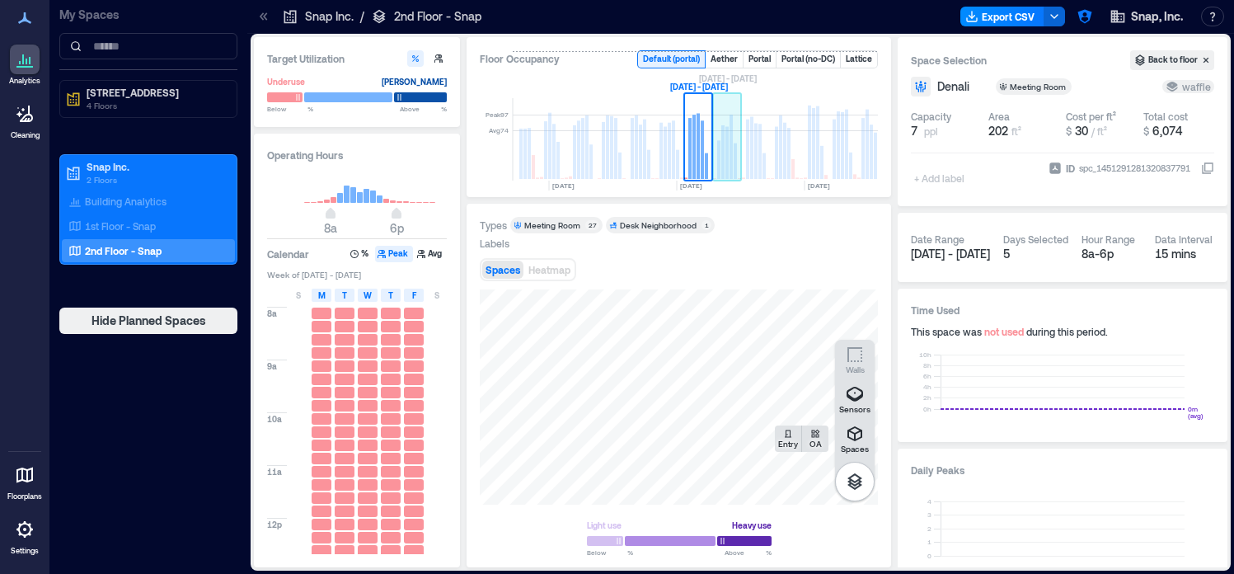
click at [732, 160] on rect at bounding box center [730, 147] width 3 height 64
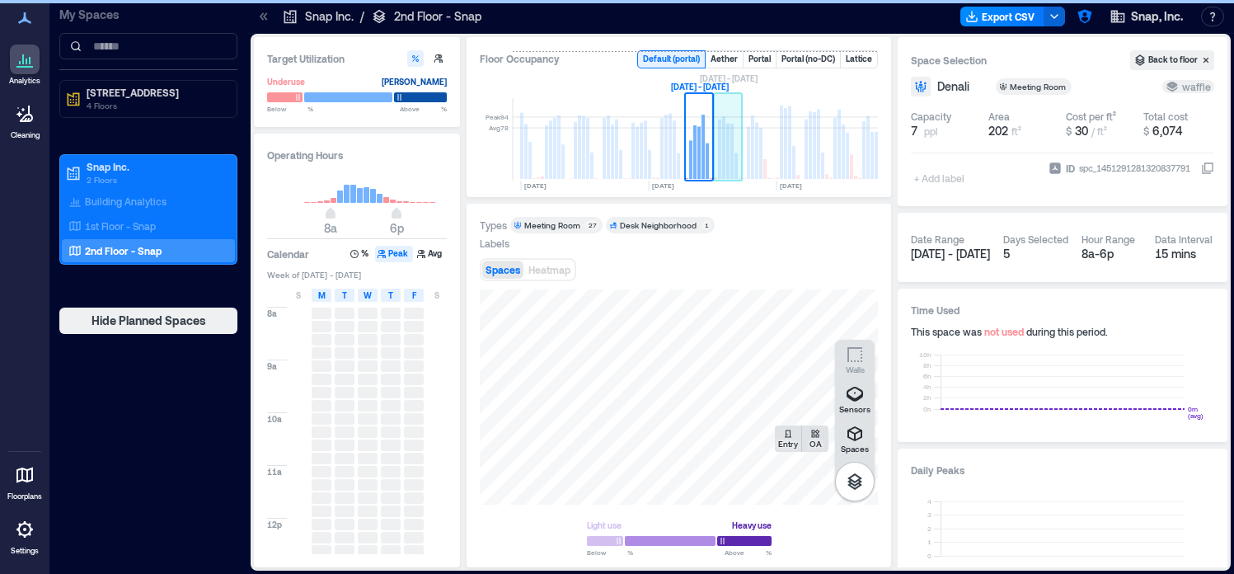
scroll to position [0, 639]
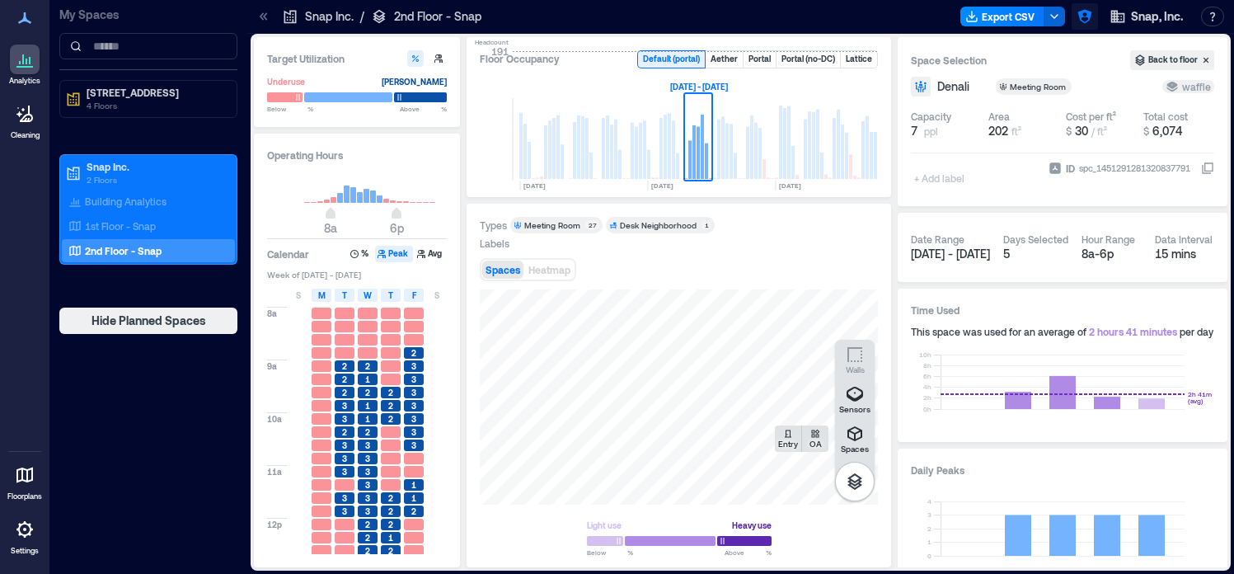
click at [1082, 23] on icon "button" at bounding box center [1084, 16] width 16 height 16
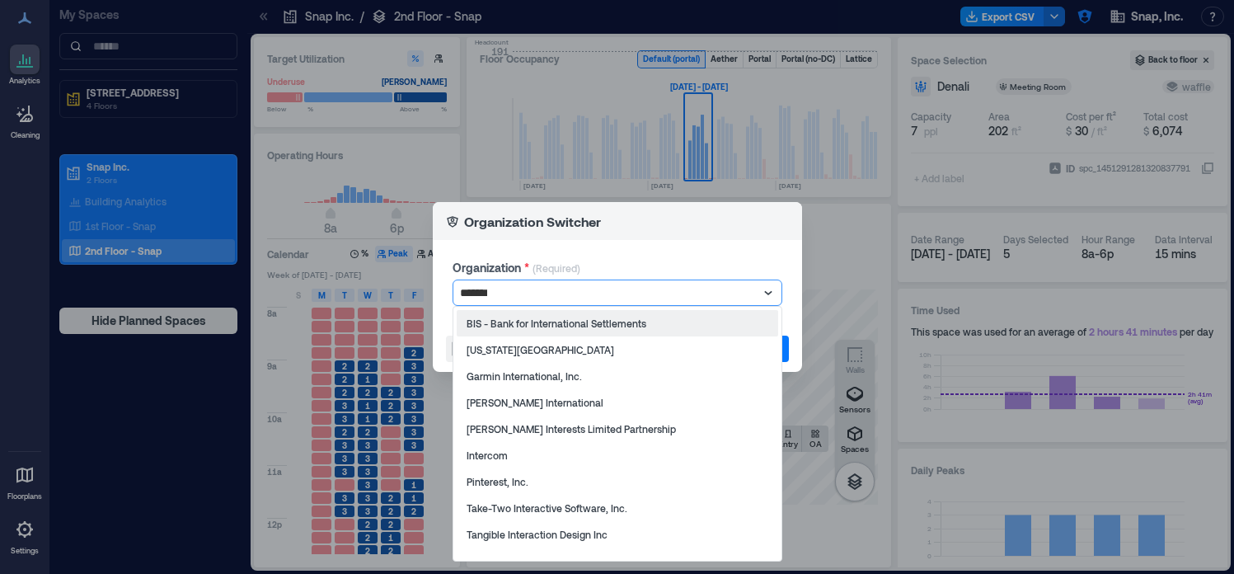
type input "********"
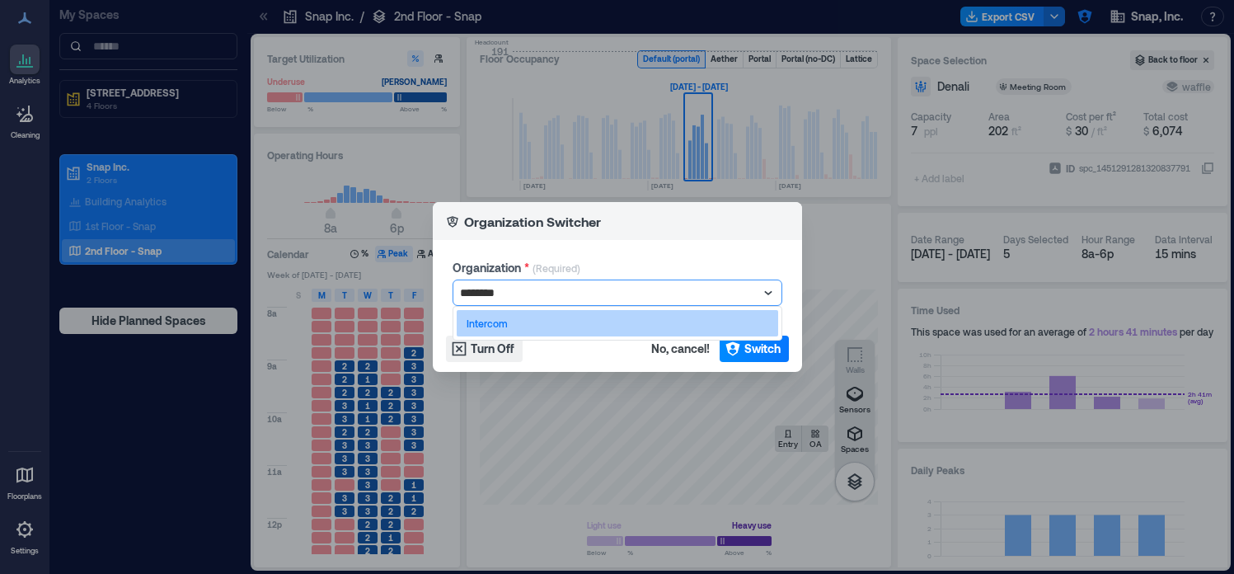
click at [640, 321] on div "Intercom" at bounding box center [617, 323] width 321 height 26
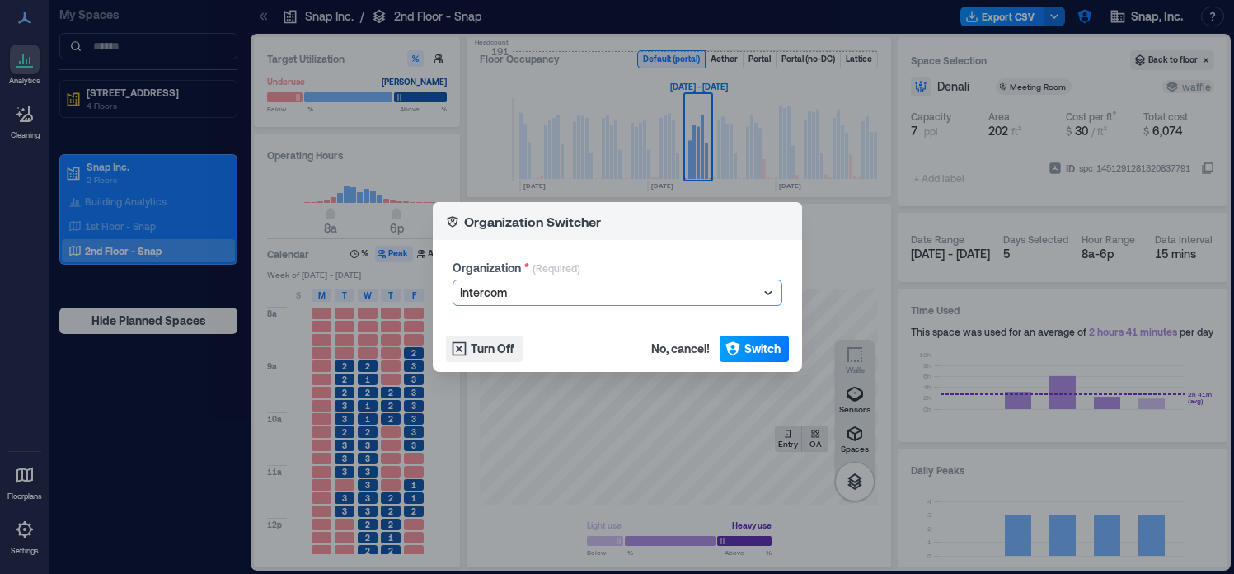
click at [748, 340] on span "Switch" at bounding box center [762, 348] width 36 height 16
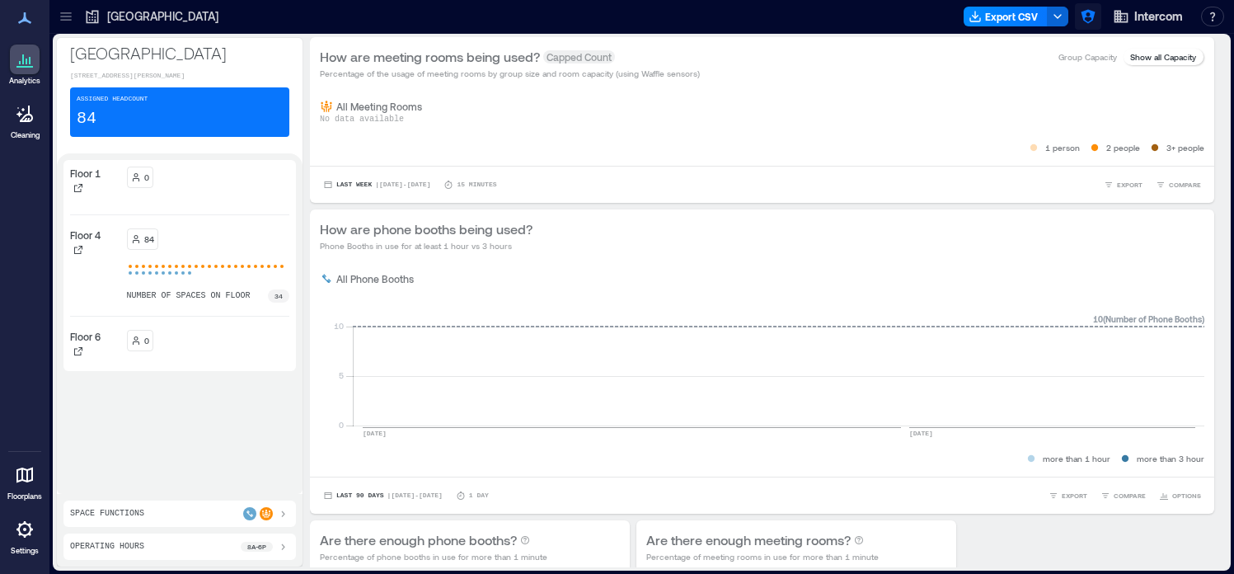
click at [1091, 19] on icon "button" at bounding box center [1088, 17] width 14 height 14
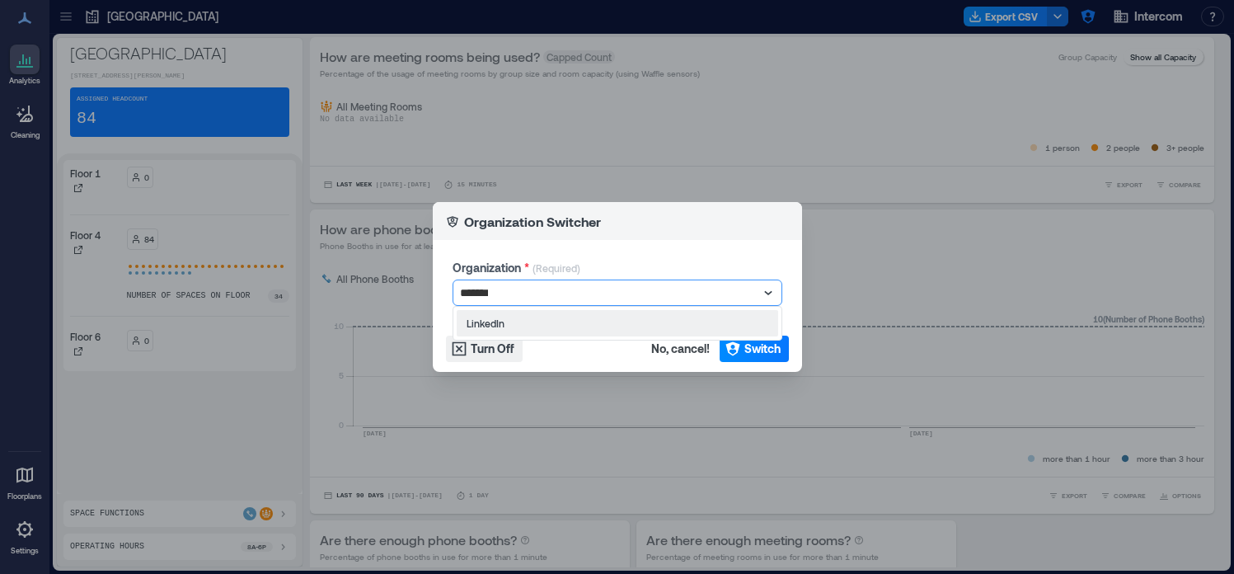
type input "********"
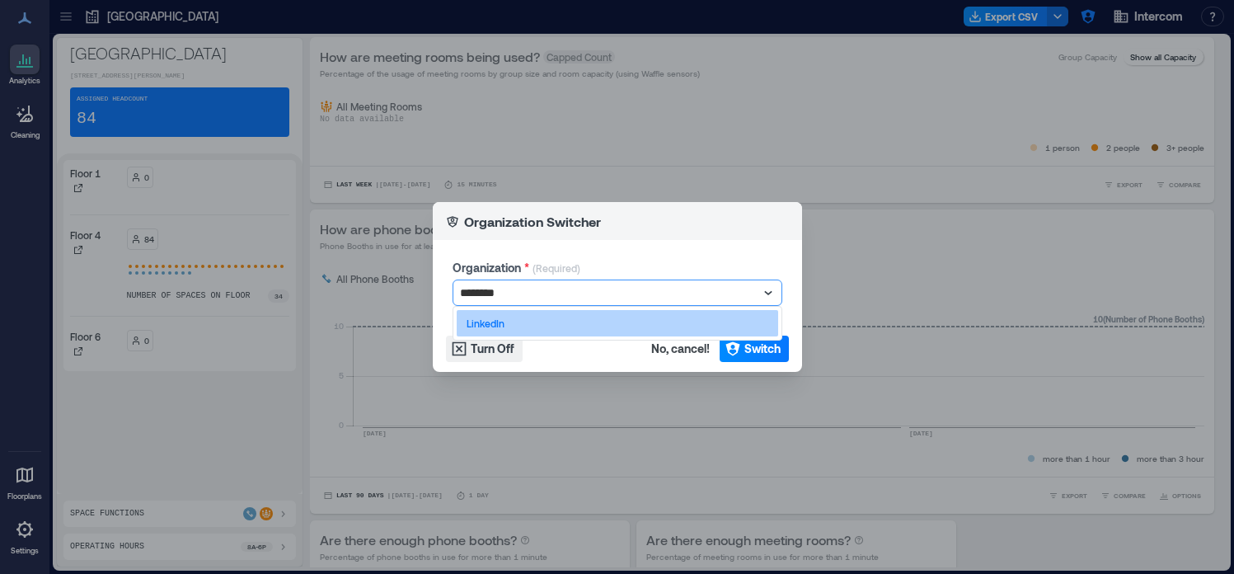
click at [539, 335] on div "LinkedIn" at bounding box center [617, 323] width 321 height 26
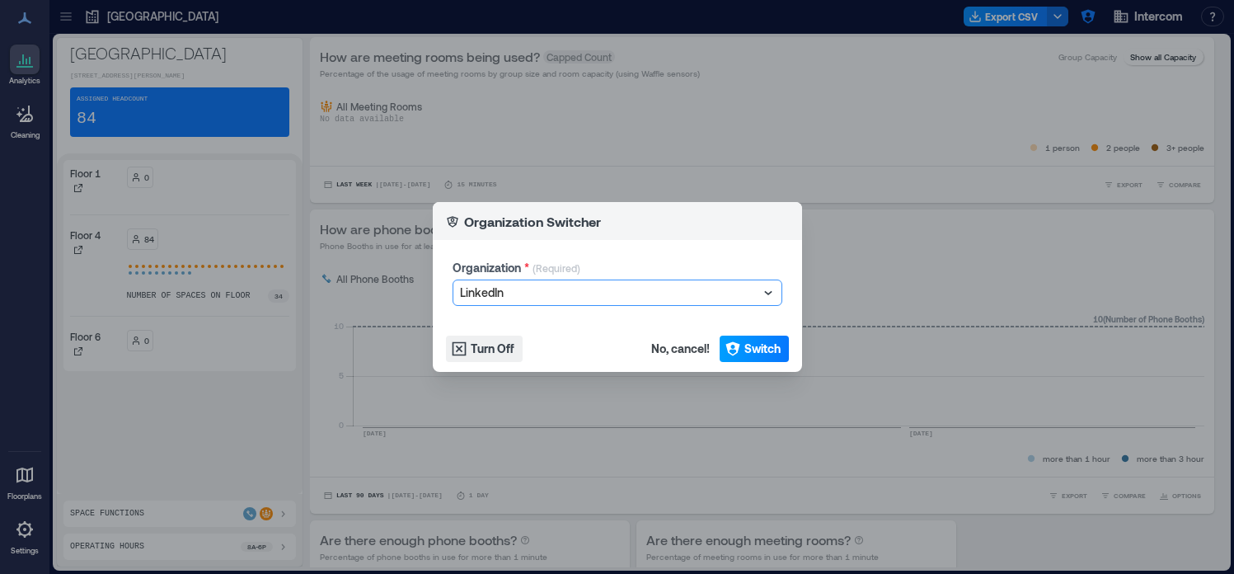
click at [760, 342] on span "Switch" at bounding box center [762, 348] width 36 height 16
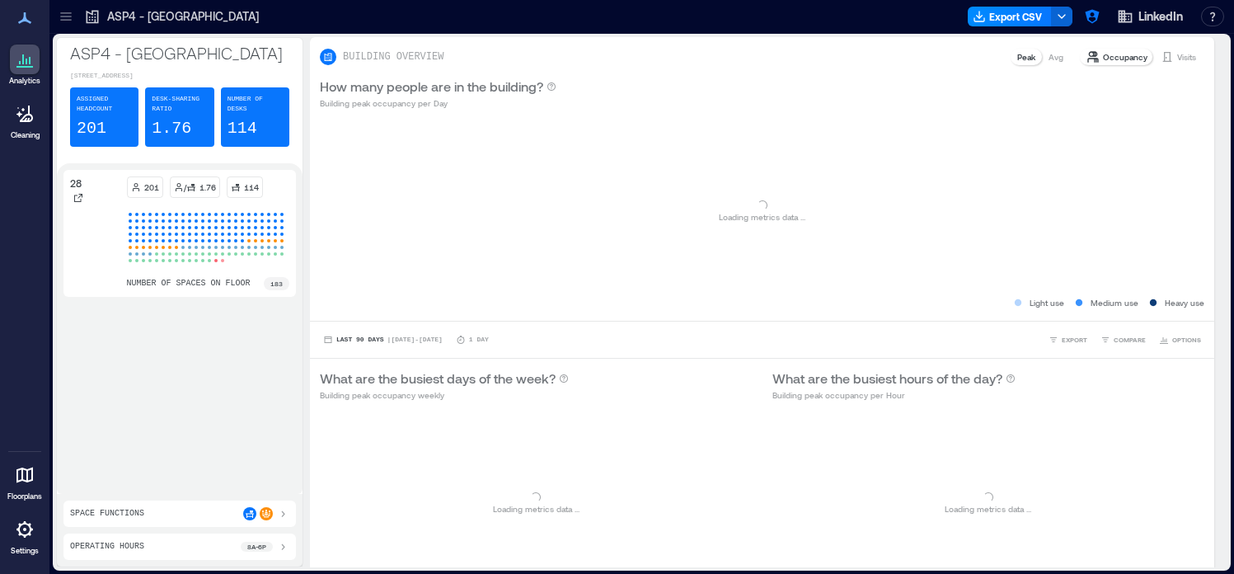
click at [64, 14] on icon at bounding box center [66, 16] width 16 height 16
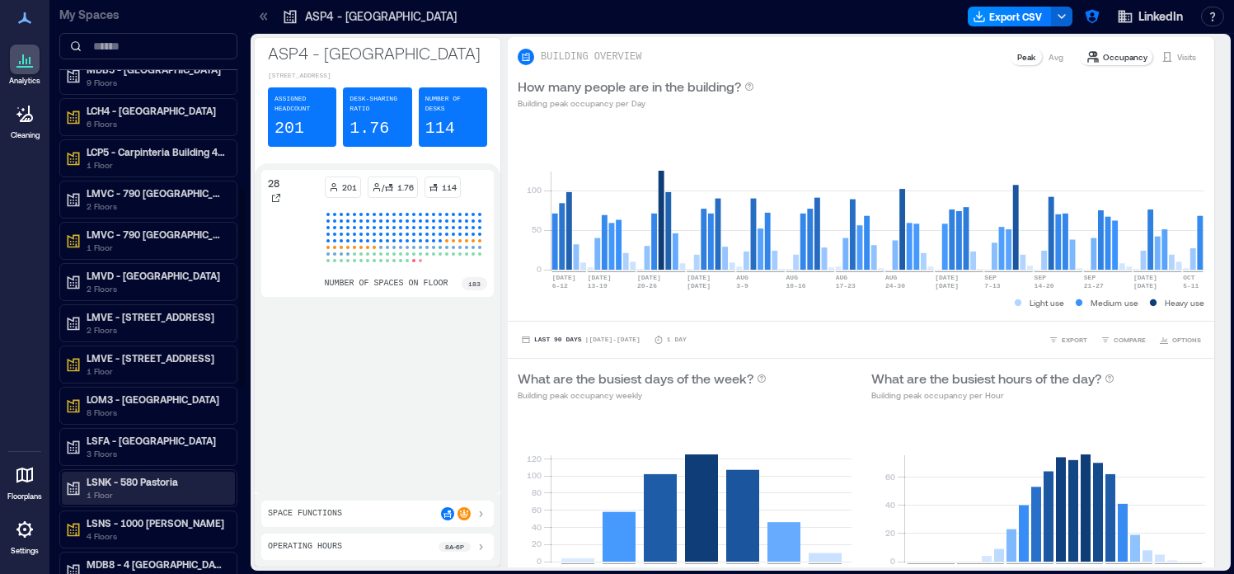
scroll to position [562, 0]
